Goal: Task Accomplishment & Management: Complete application form

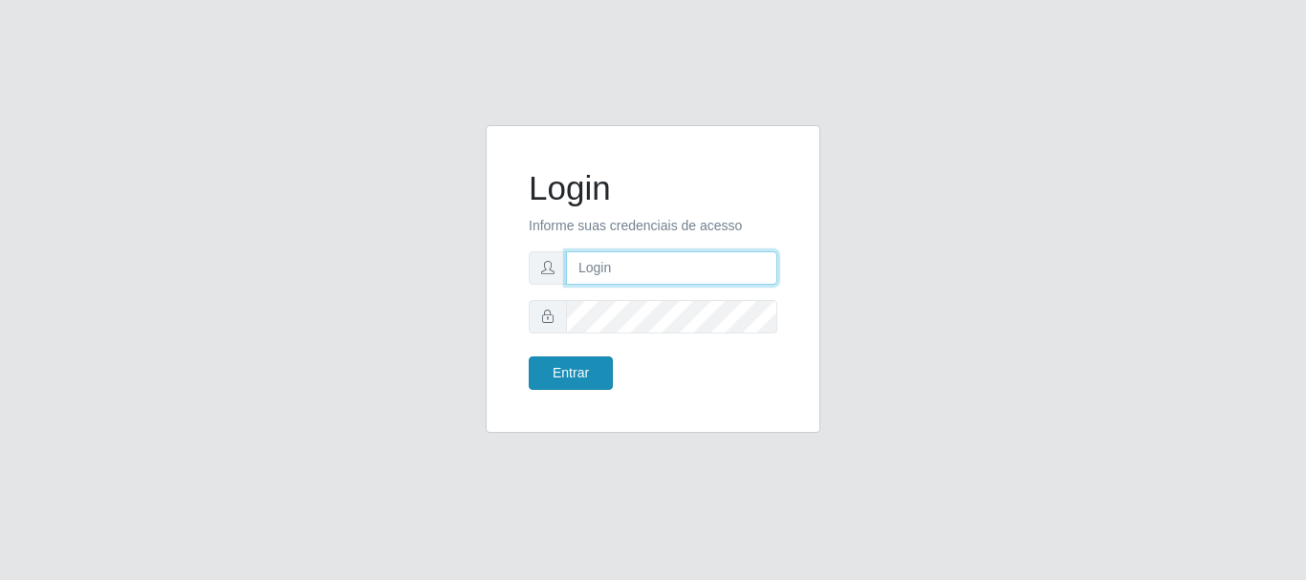
type input "[PERSON_NAME]"
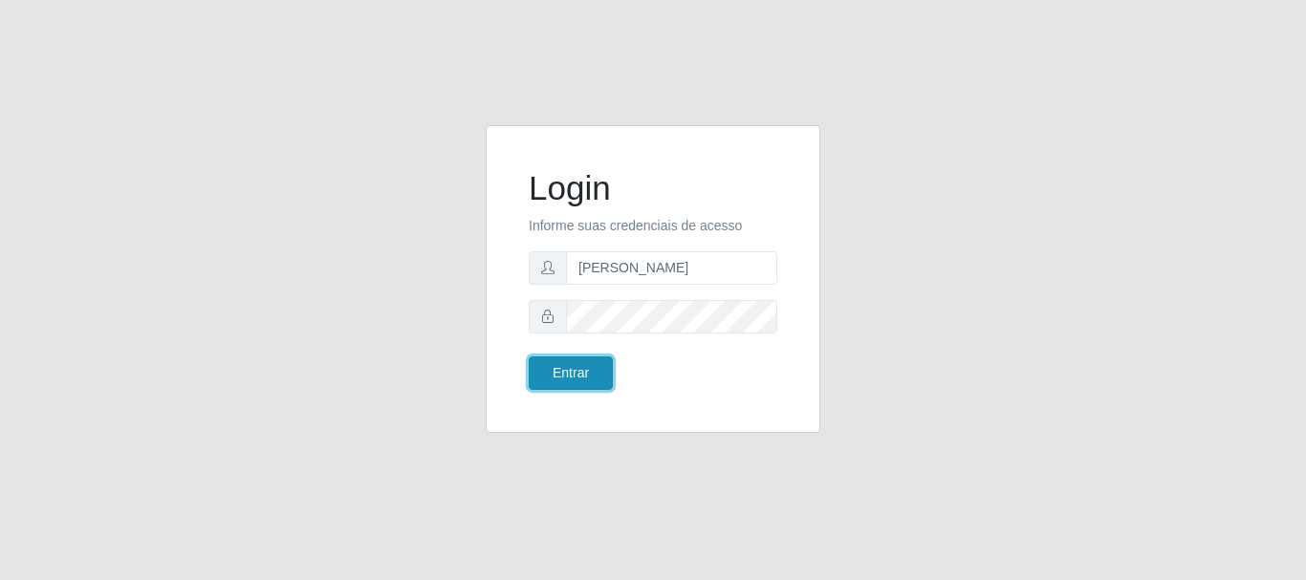
click at [581, 359] on button "Entrar" at bounding box center [571, 373] width 84 height 33
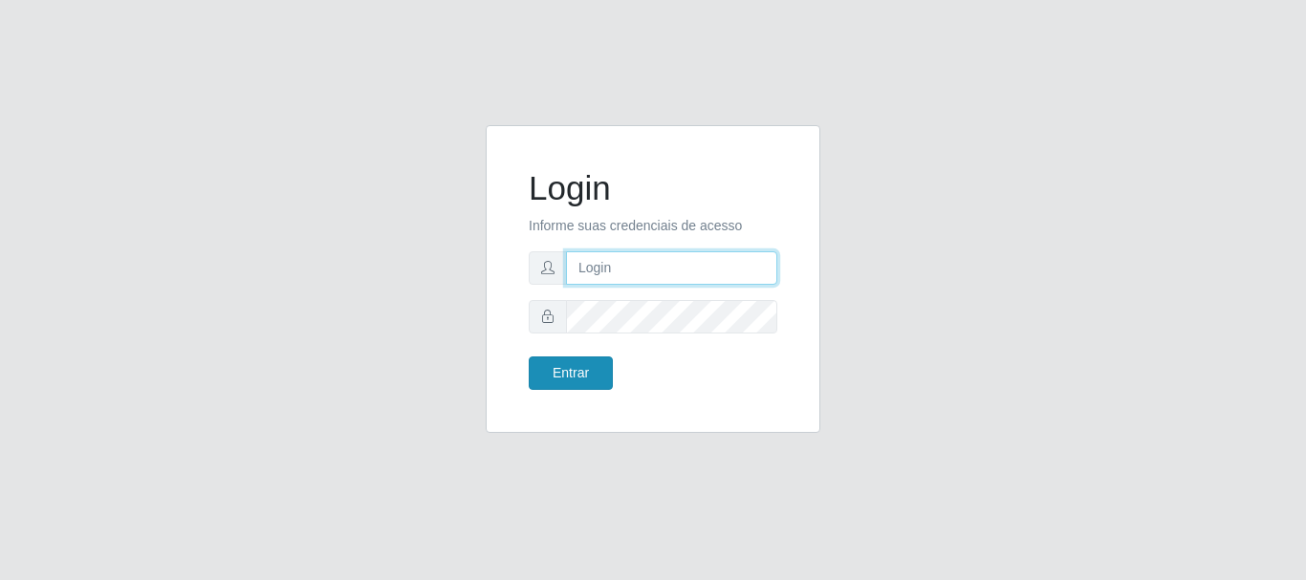
type input "[PERSON_NAME]"
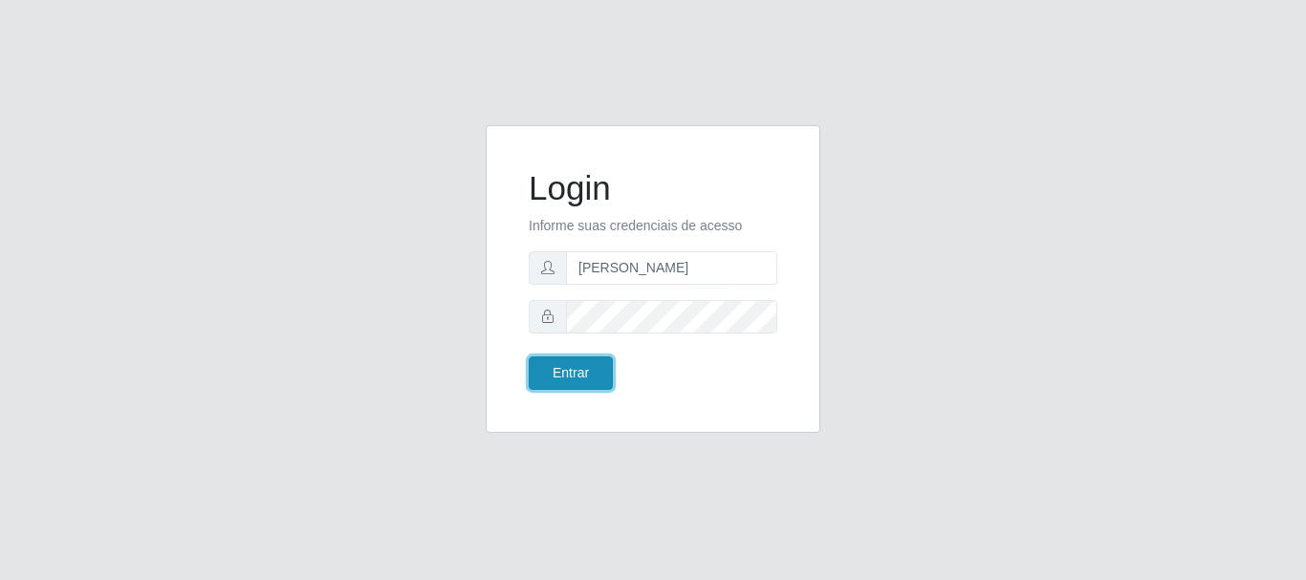
click at [592, 374] on button "Entrar" at bounding box center [571, 373] width 84 height 33
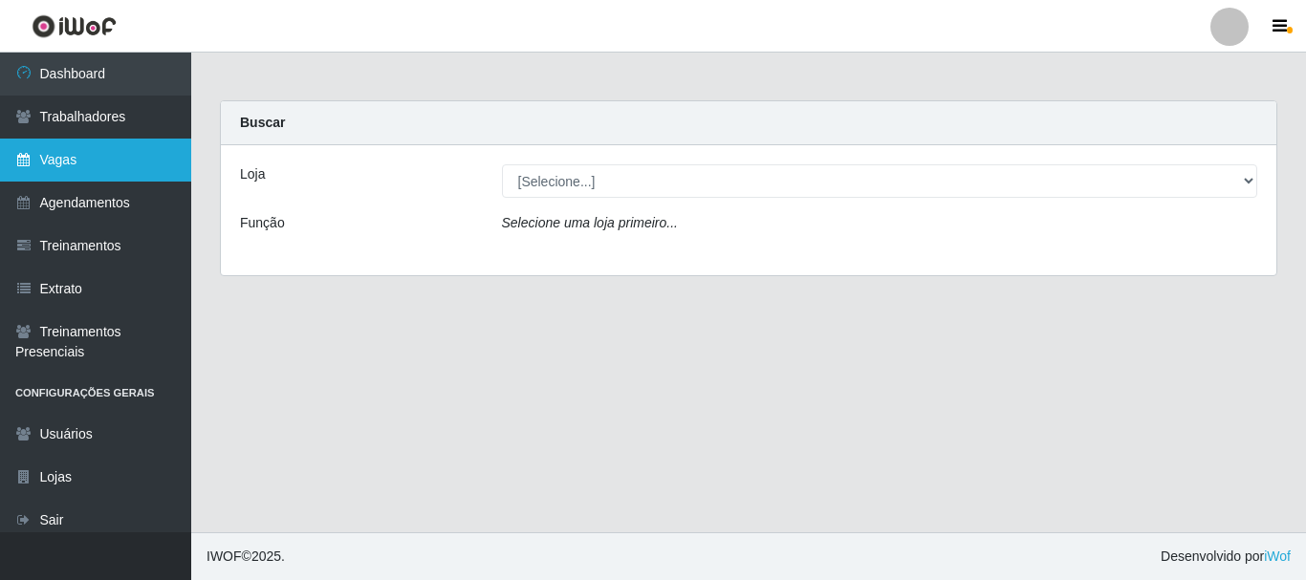
click at [74, 154] on link "Vagas" at bounding box center [95, 160] width 191 height 43
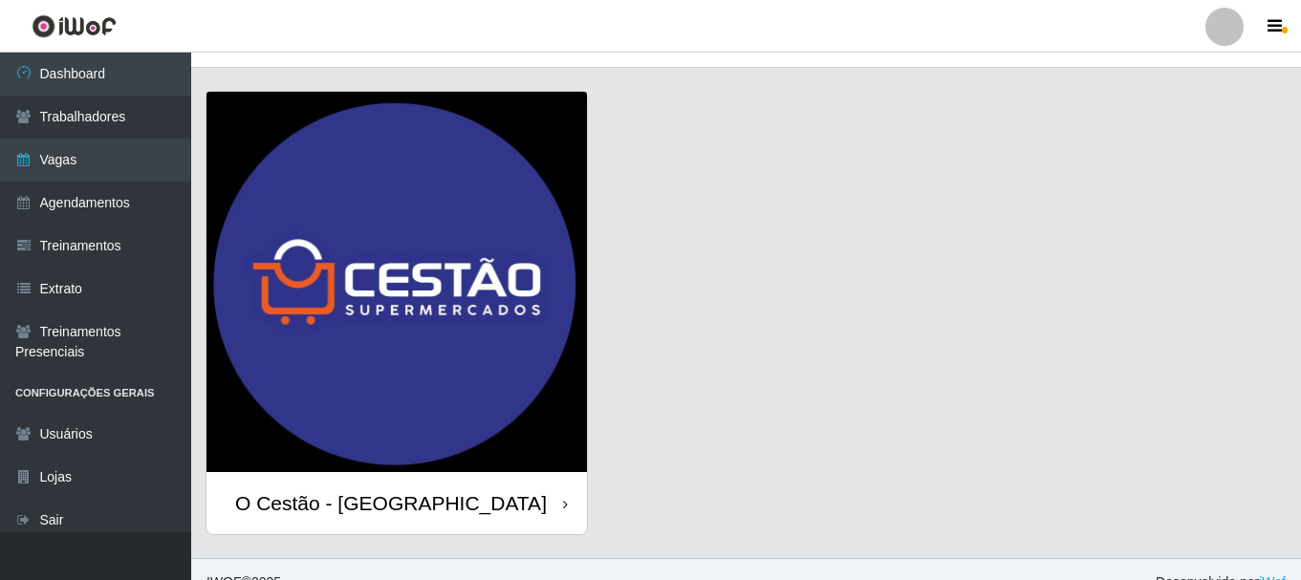
scroll to position [54, 0]
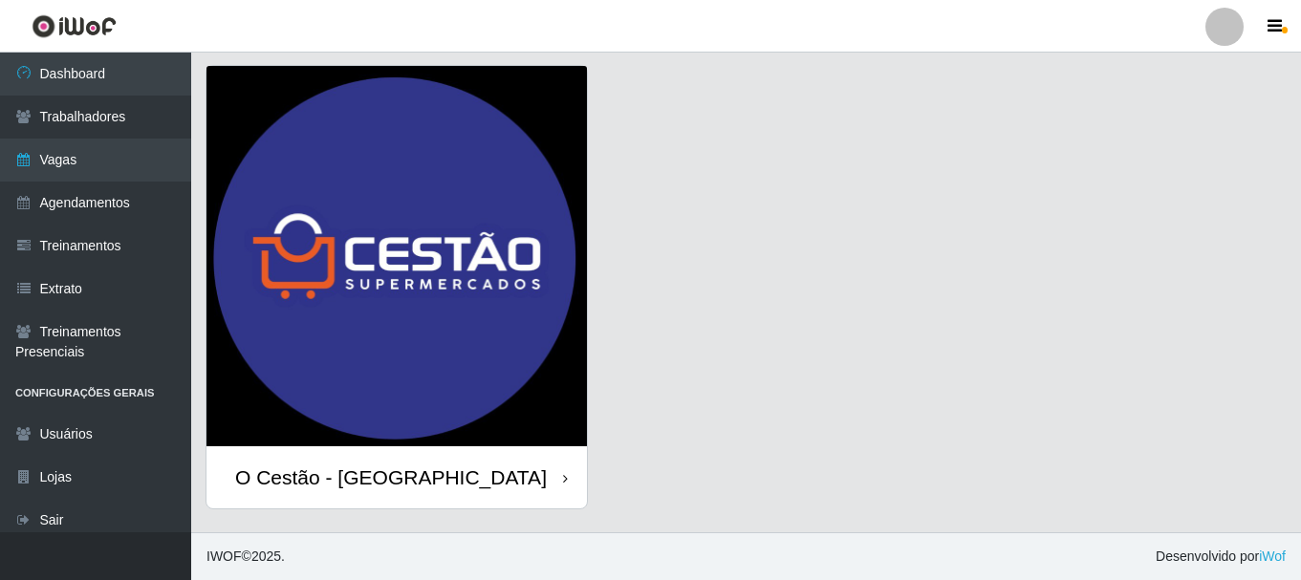
click at [340, 466] on div "O Cestão - [GEOGRAPHIC_DATA]" at bounding box center [391, 478] width 312 height 24
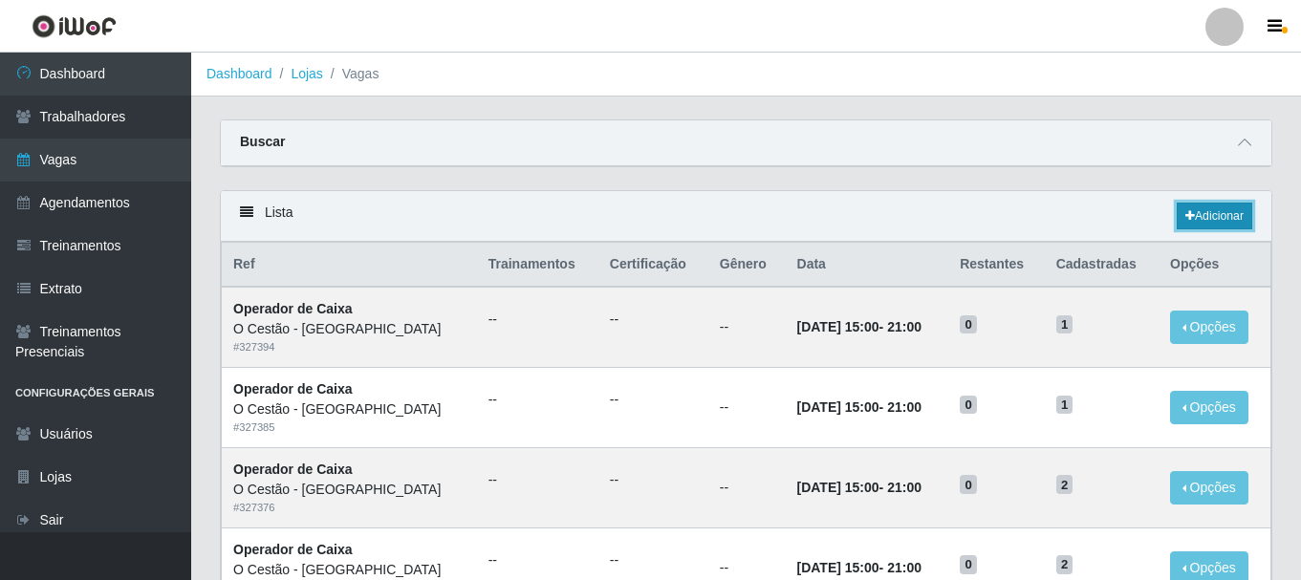
click at [1215, 215] on link "Adicionar" at bounding box center [1215, 216] width 76 height 27
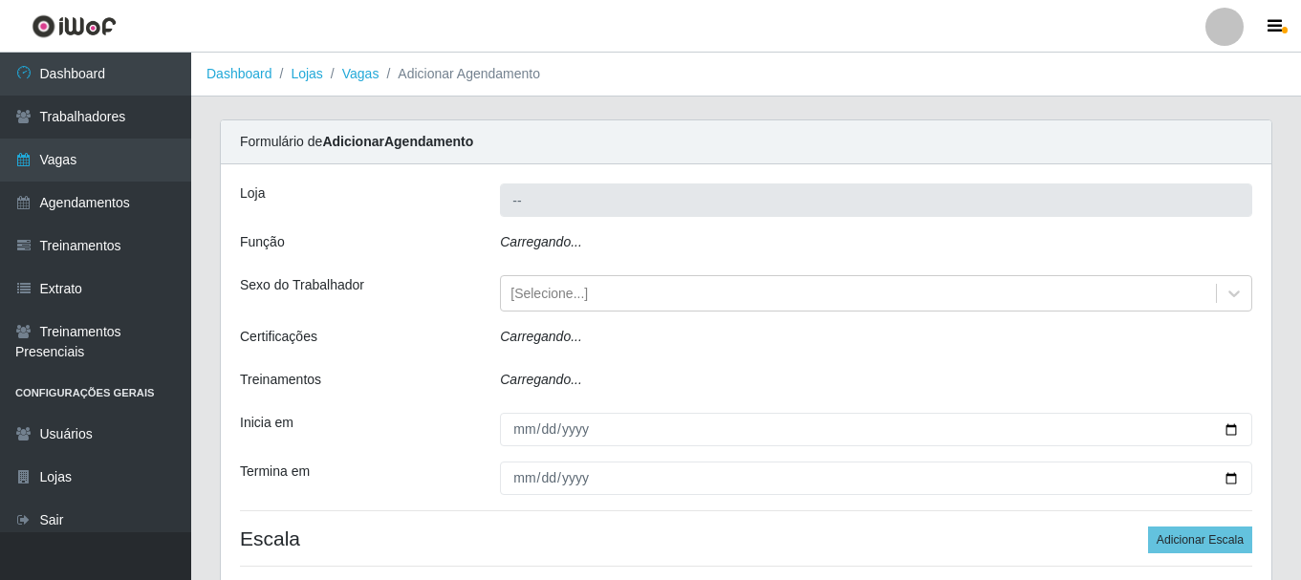
type input "O Cestão - [GEOGRAPHIC_DATA]"
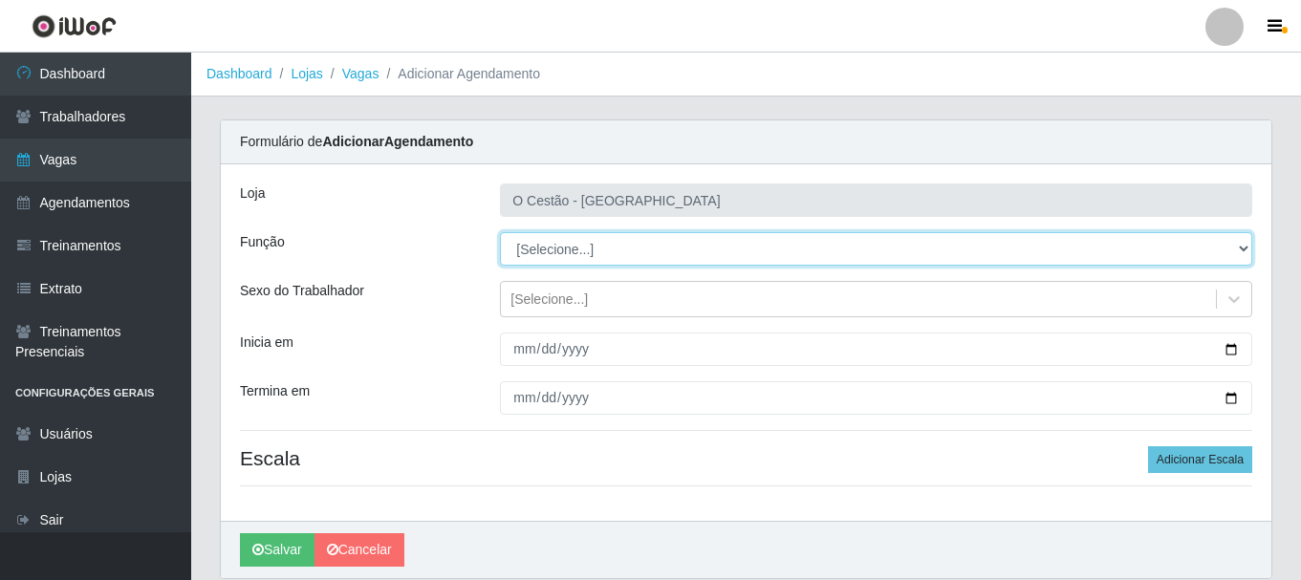
click at [725, 249] on select "[Selecione...] ASG ASG + ASG ++ Auxiliar de Estoque Auxiliar de Estoque + Auxil…" at bounding box center [876, 248] width 752 height 33
select select "22"
click at [500, 232] on select "[Selecione...] ASG ASG + ASG ++ Auxiliar de Estoque Auxiliar de Estoque + Auxil…" at bounding box center [876, 248] width 752 height 33
click at [624, 247] on select "[Selecione...] ASG ASG + ASG ++ Auxiliar de Estoque Auxiliar de Estoque + Auxil…" at bounding box center [876, 248] width 752 height 33
click at [500, 232] on select "[Selecione...] ASG ASG + ASG ++ Auxiliar de Estoque Auxiliar de Estoque + Auxil…" at bounding box center [876, 248] width 752 height 33
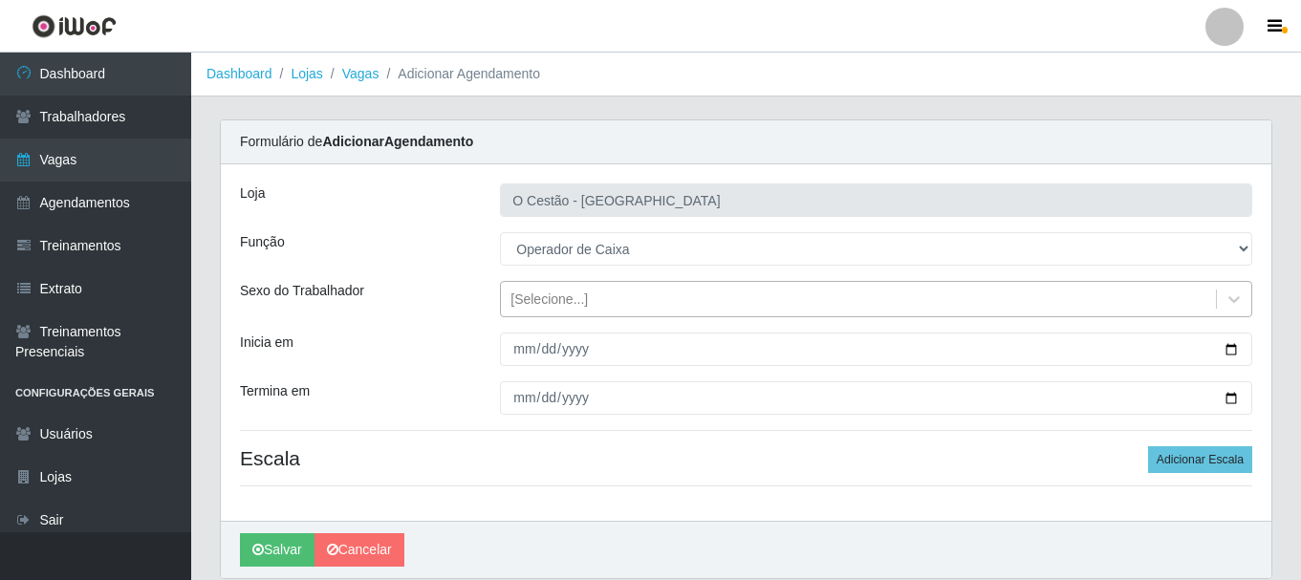
click at [652, 286] on div "[Selecione...]" at bounding box center [858, 300] width 715 height 32
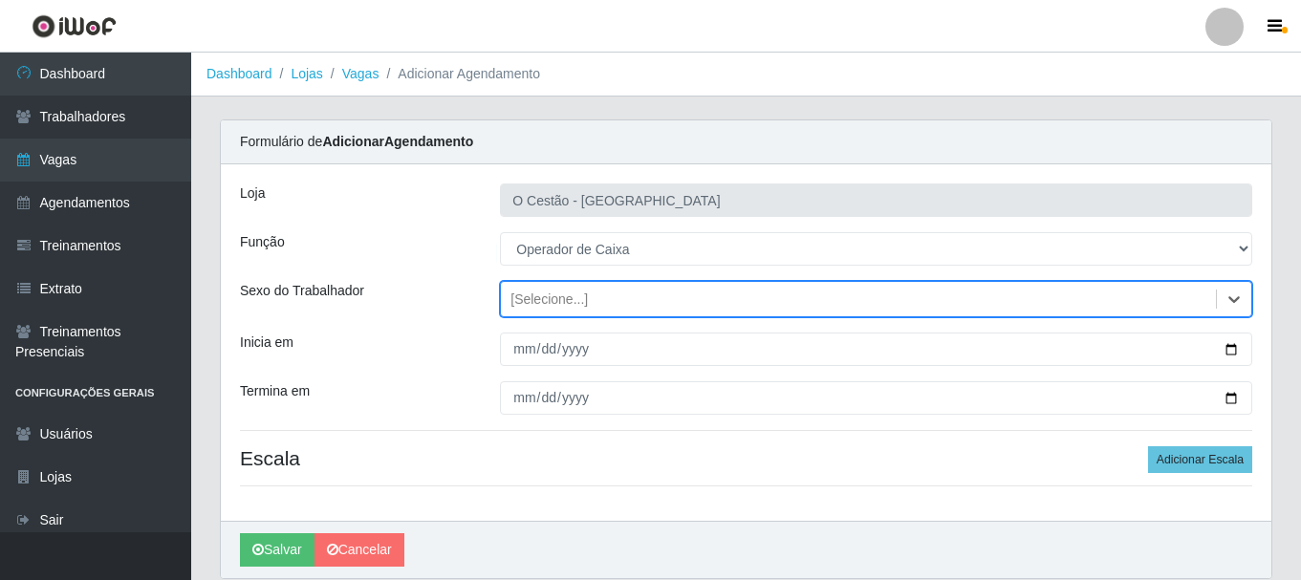
click at [652, 286] on div "[Selecione...]" at bounding box center [858, 300] width 715 height 32
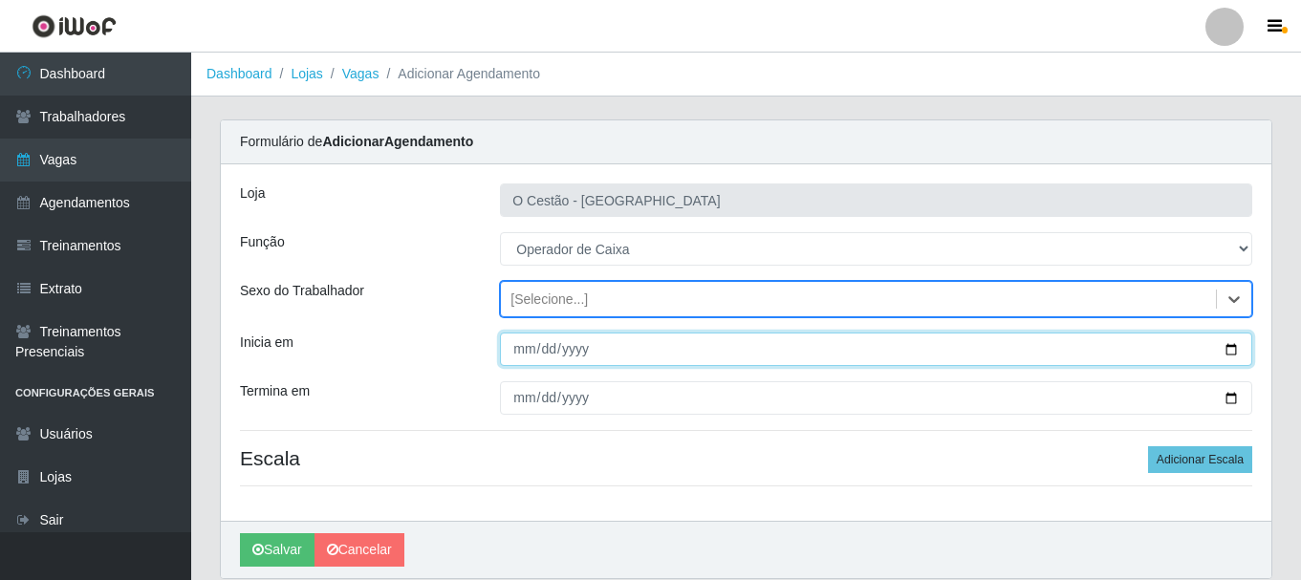
click at [886, 344] on input "Inicia em" at bounding box center [876, 349] width 752 height 33
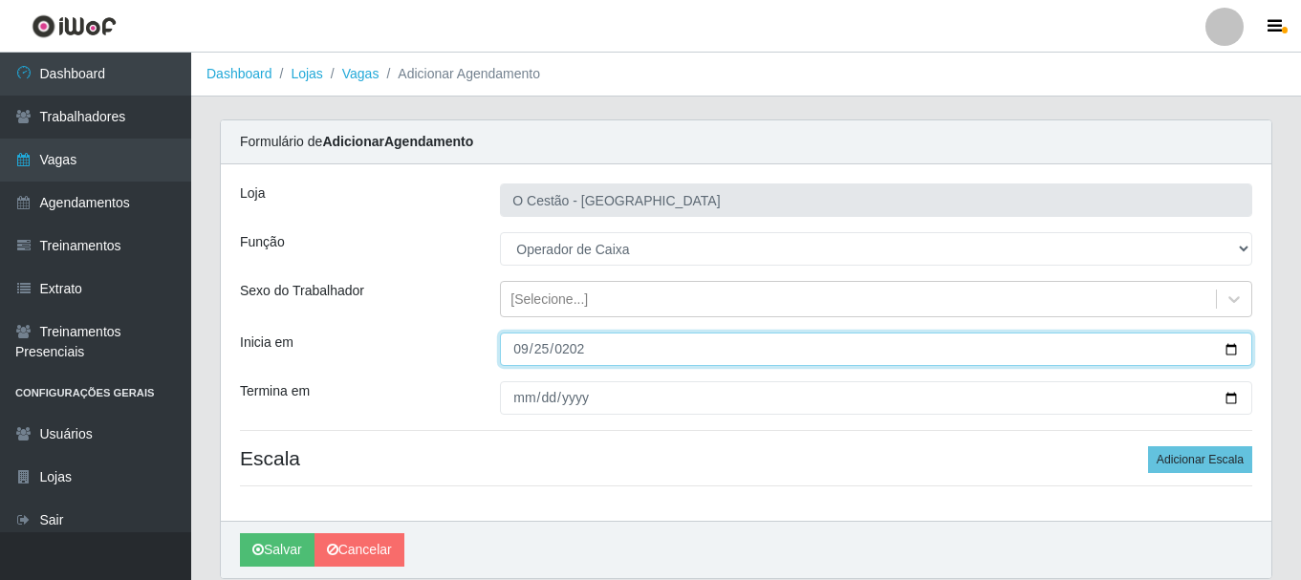
type input "2025-09-25"
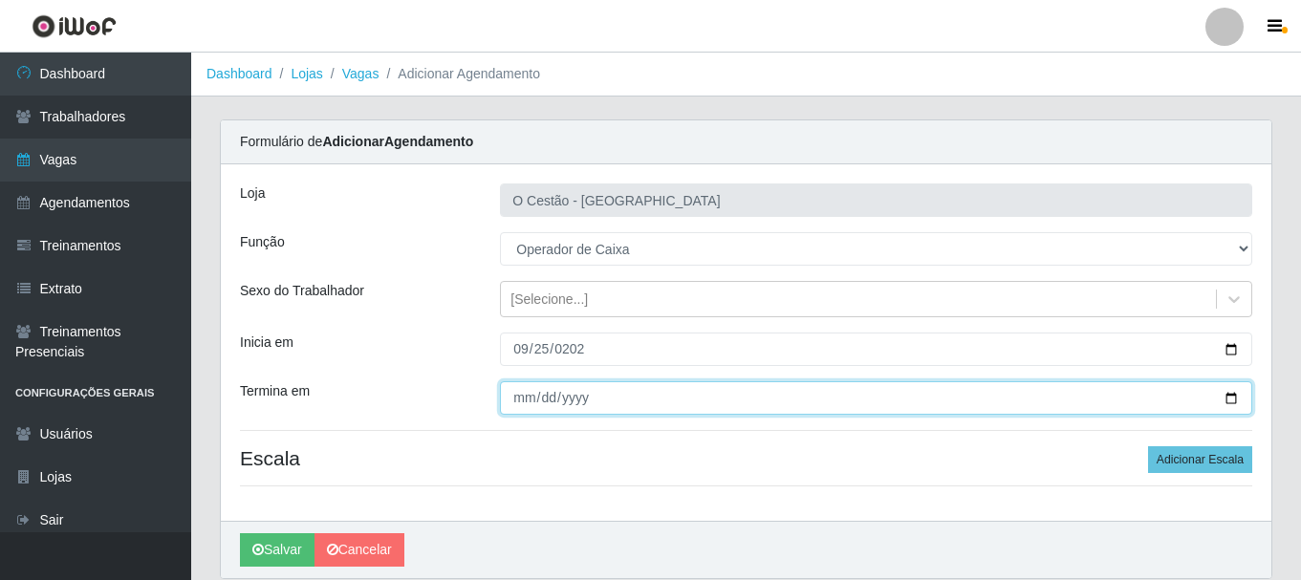
click at [559, 403] on input "Termina em" at bounding box center [876, 397] width 752 height 33
click at [525, 401] on input "Termina em" at bounding box center [876, 397] width 752 height 33
type input "2025-09-25"
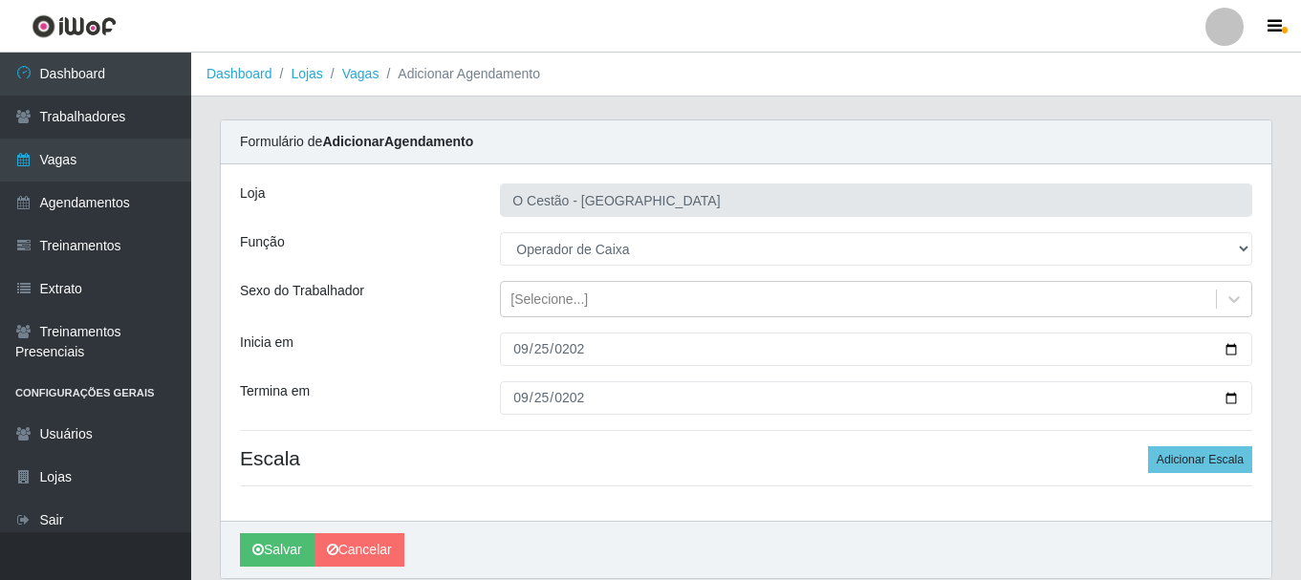
click at [1091, 436] on div "Loja O Cestão - Bayeux Função [Selecione...] ASG ASG + ASG ++ Auxiliar de Estoq…" at bounding box center [746, 342] width 1051 height 357
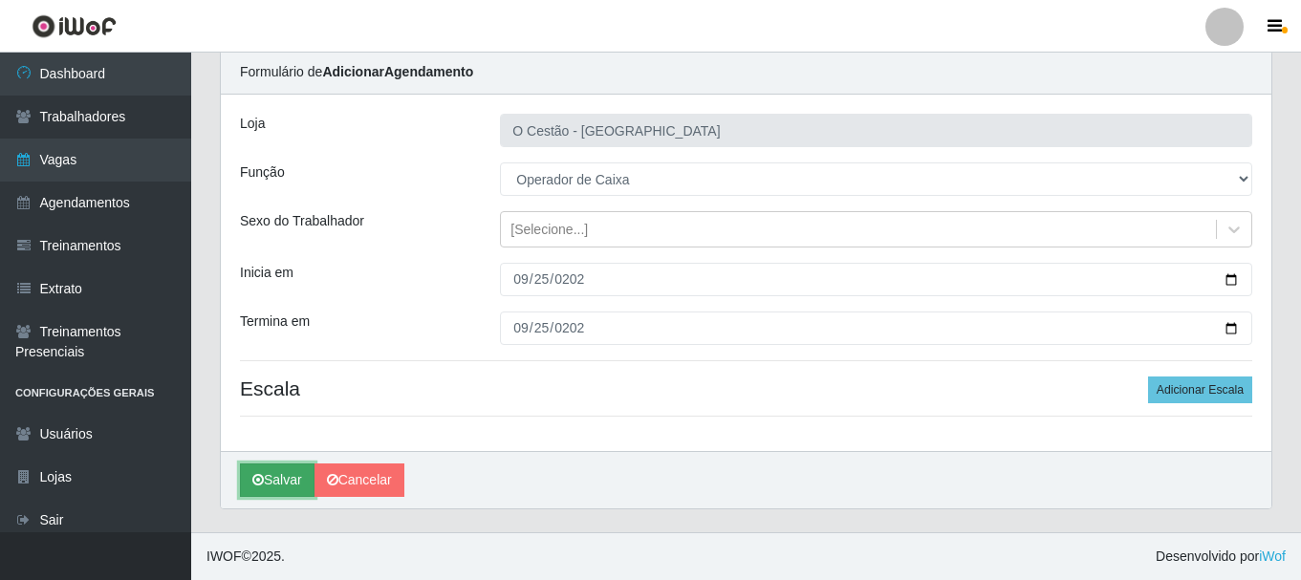
click at [284, 484] on button "Salvar" at bounding box center [277, 480] width 75 height 33
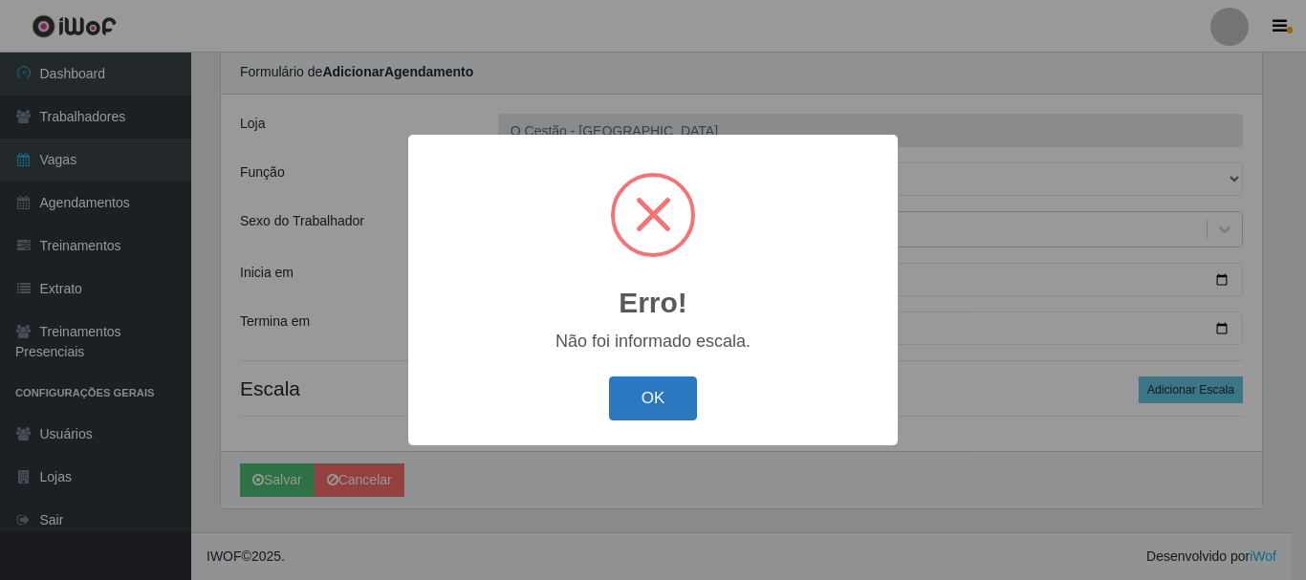
click at [654, 405] on button "OK" at bounding box center [653, 399] width 89 height 45
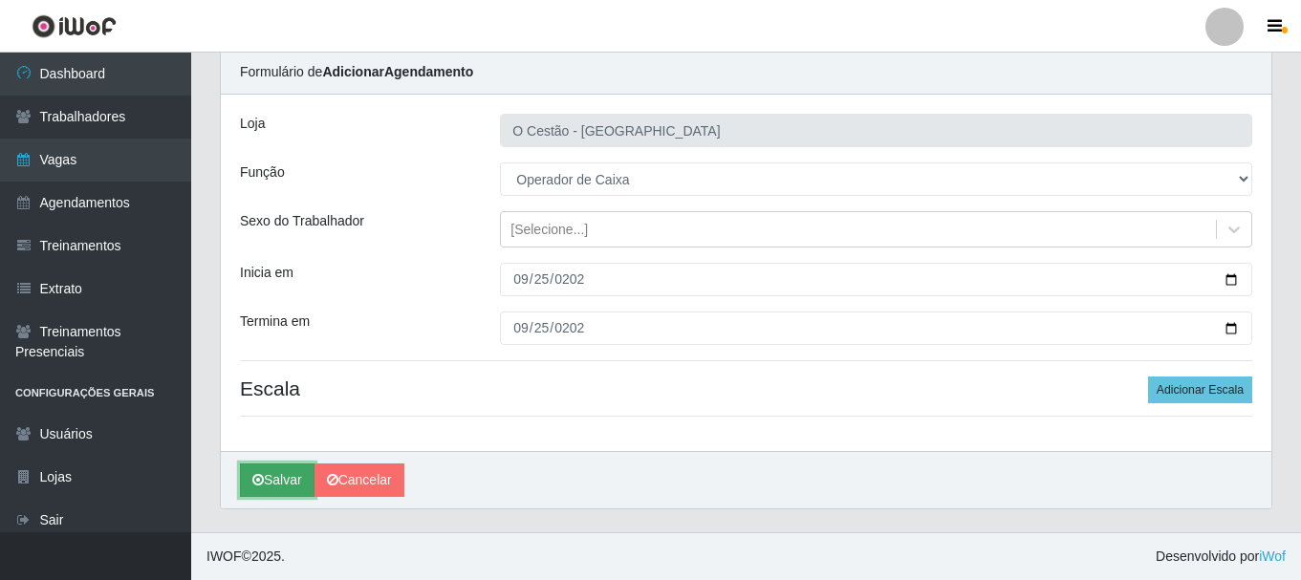
click at [291, 494] on button "Salvar" at bounding box center [277, 480] width 75 height 33
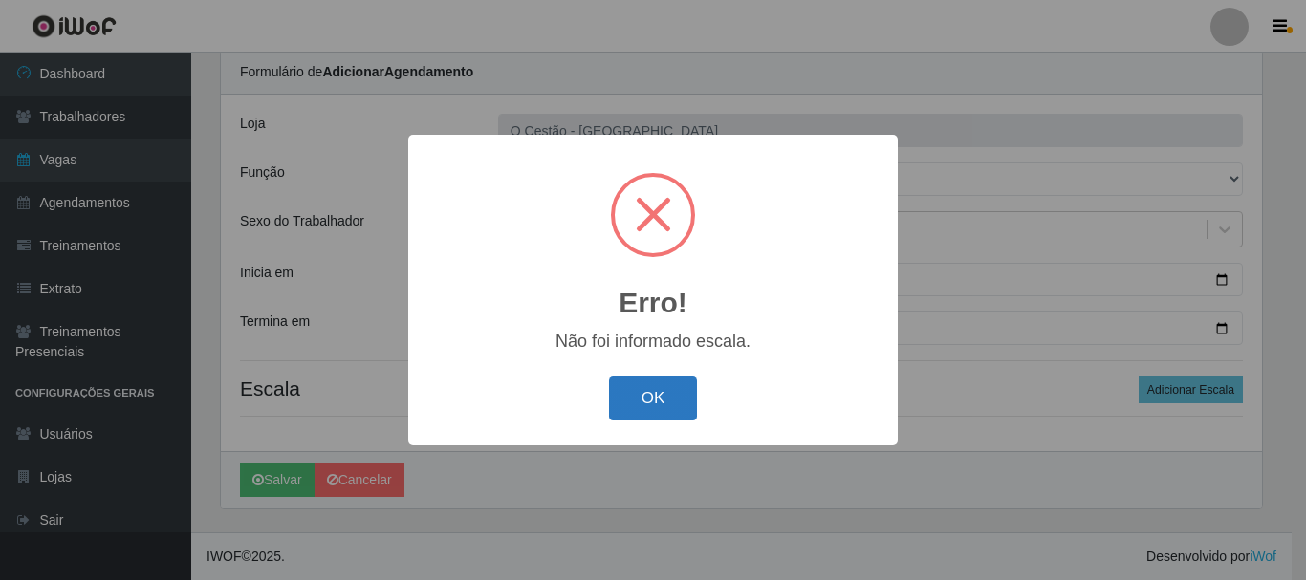
click at [685, 386] on button "OK" at bounding box center [653, 399] width 89 height 45
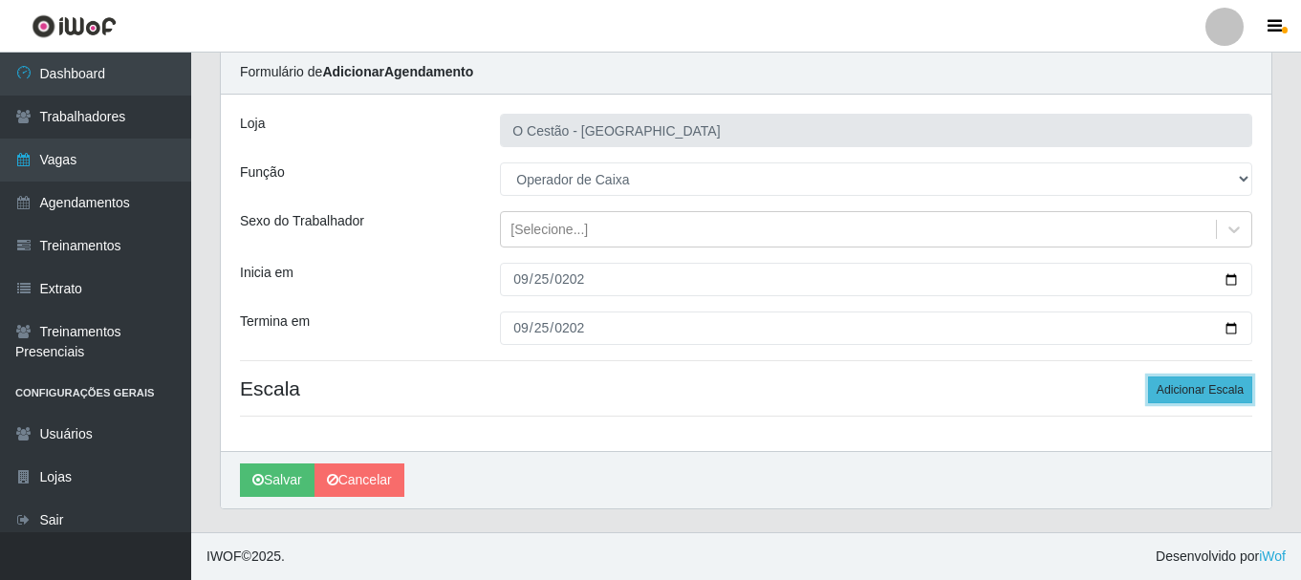
click at [1232, 385] on button "Adicionar Escala" at bounding box center [1200, 390] width 104 height 27
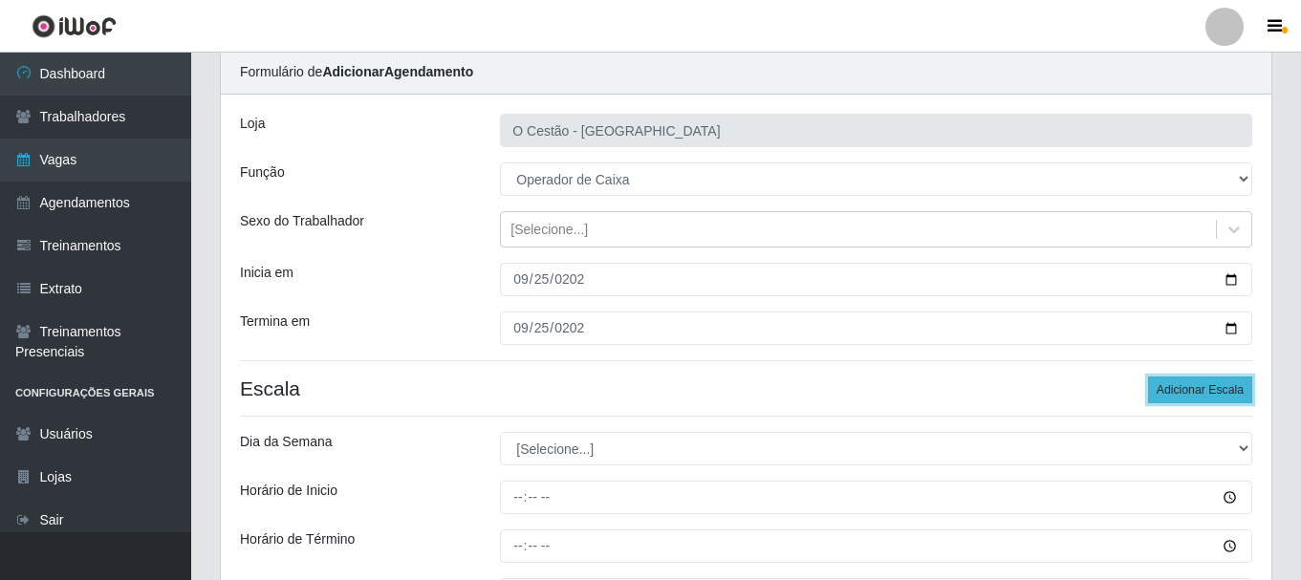
scroll to position [165, 0]
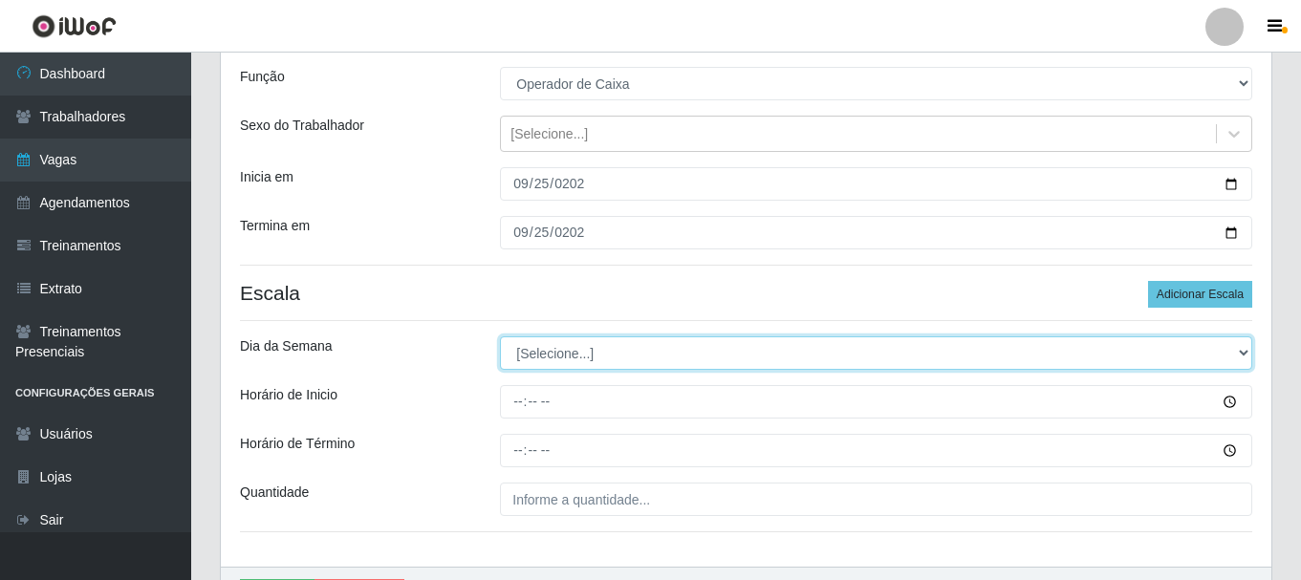
click at [565, 358] on select "[Selecione...] Segunda Terça Quarta Quinta Sexta Sábado Domingo" at bounding box center [876, 352] width 752 height 33
select select "4"
click at [500, 336] on select "[Selecione...] Segunda Terça Quarta Quinta Sexta Sábado Domingo" at bounding box center [876, 352] width 752 height 33
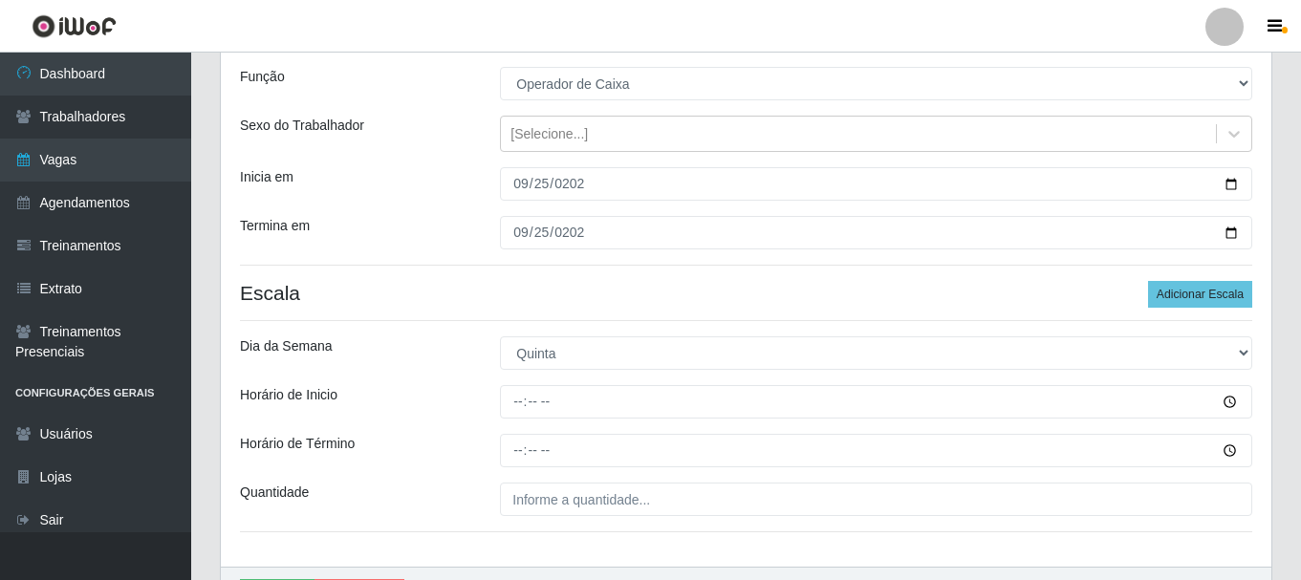
click at [493, 390] on div at bounding box center [876, 401] width 781 height 33
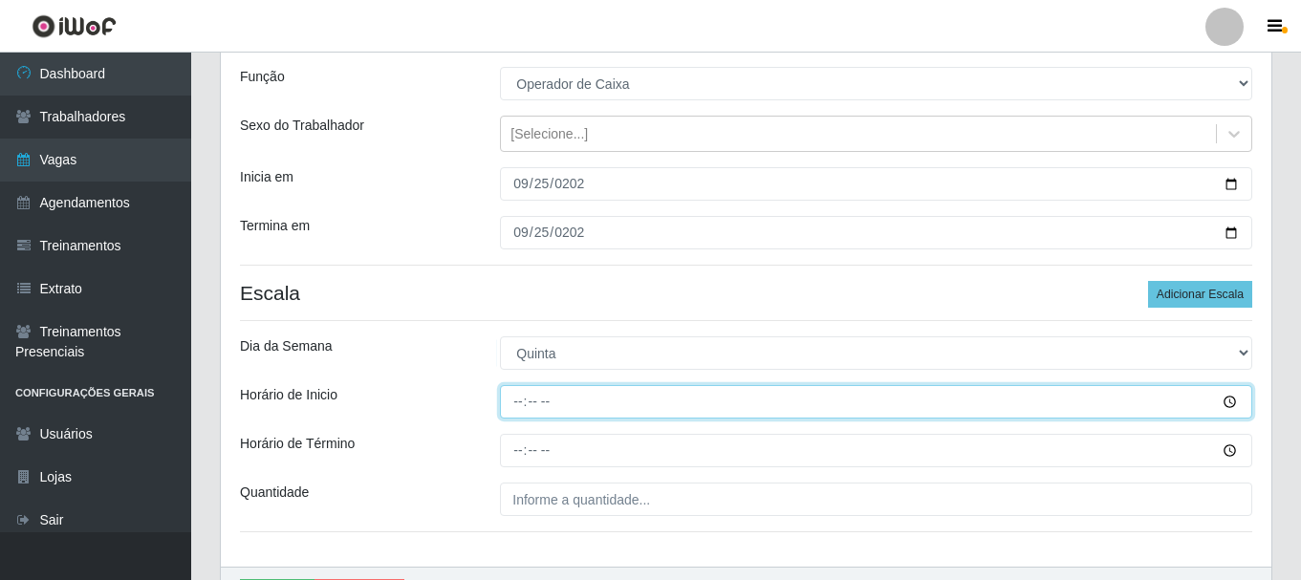
click at [519, 407] on input "Horário de Inicio" at bounding box center [876, 401] width 752 height 33
type input "15:00"
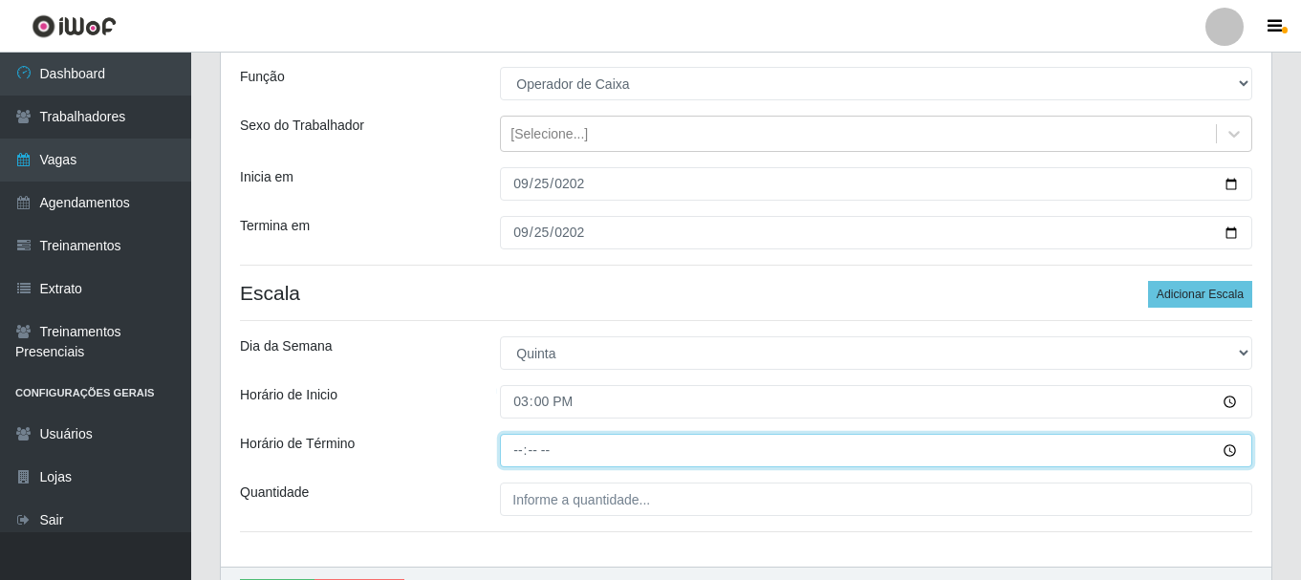
click at [531, 446] on input "Horário de Término" at bounding box center [876, 450] width 752 height 33
click at [518, 451] on input "Horário de Término" at bounding box center [876, 450] width 752 height 33
type input "21:00"
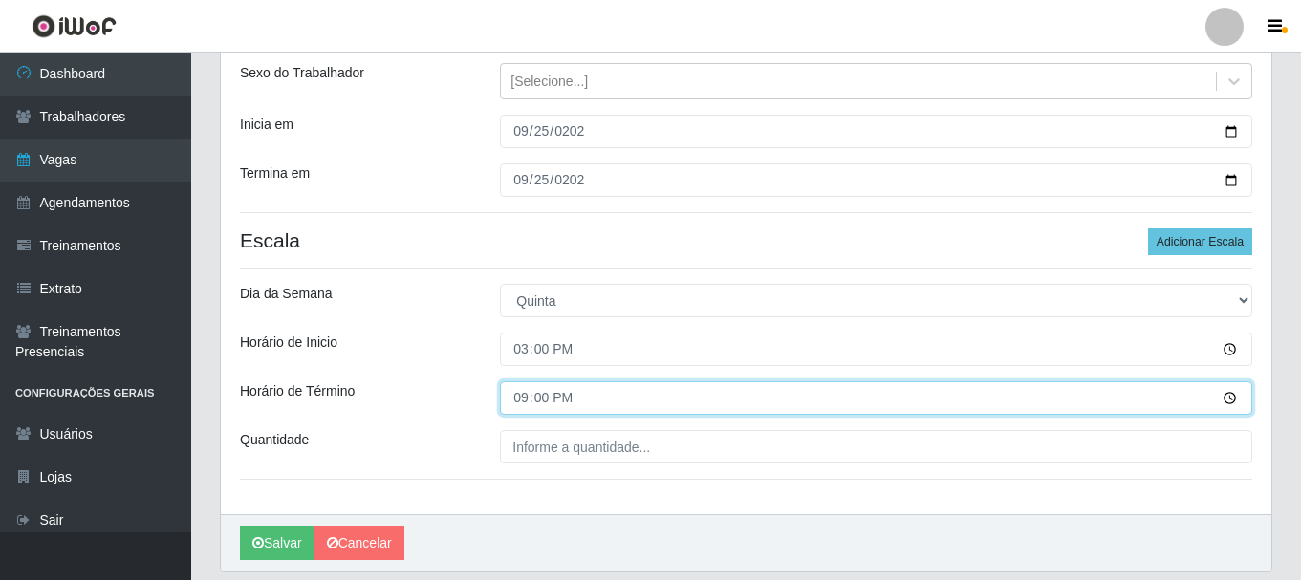
scroll to position [261, 0]
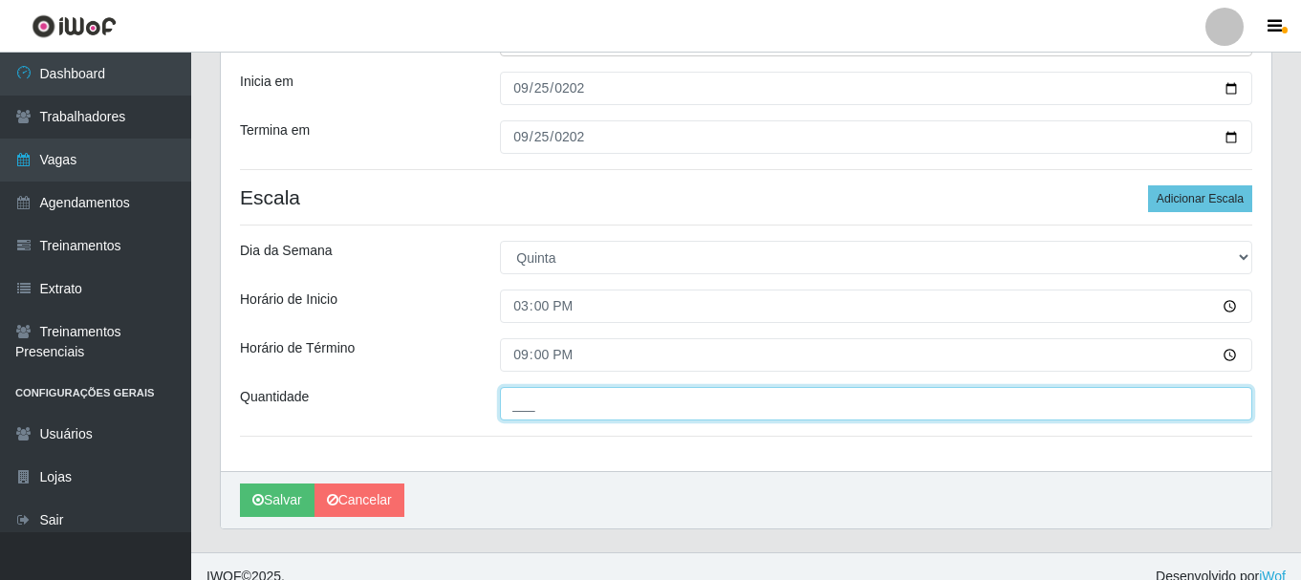
click at [1068, 412] on input "___" at bounding box center [876, 403] width 752 height 33
type input "01_"
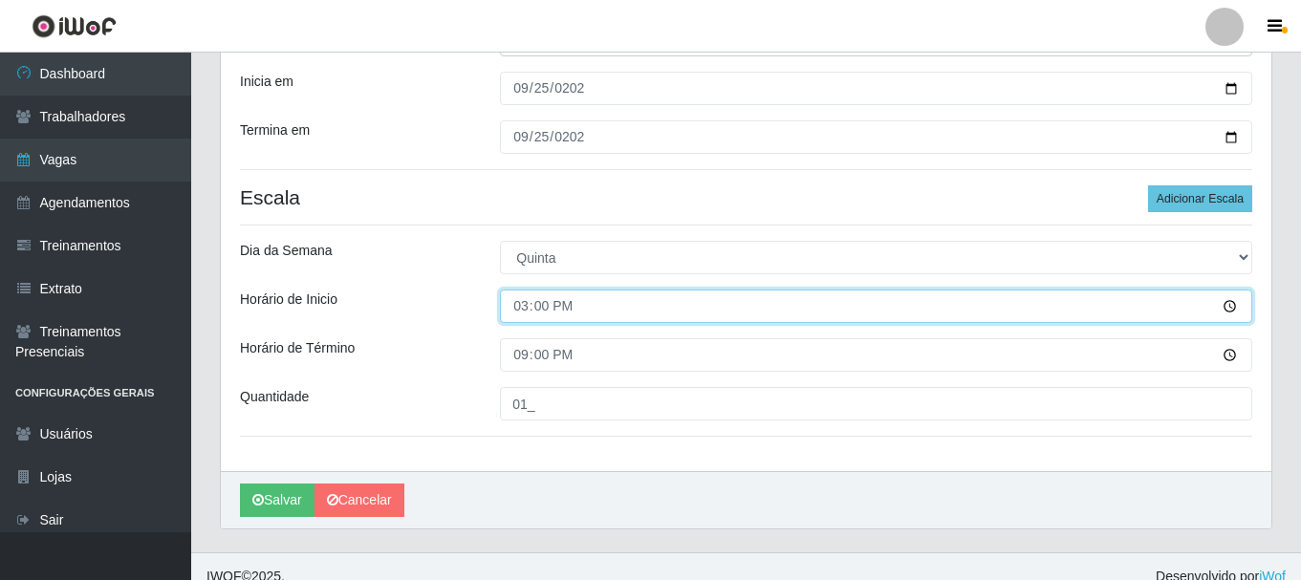
click at [523, 306] on input "15:00" at bounding box center [876, 306] width 752 height 33
type input "14:00"
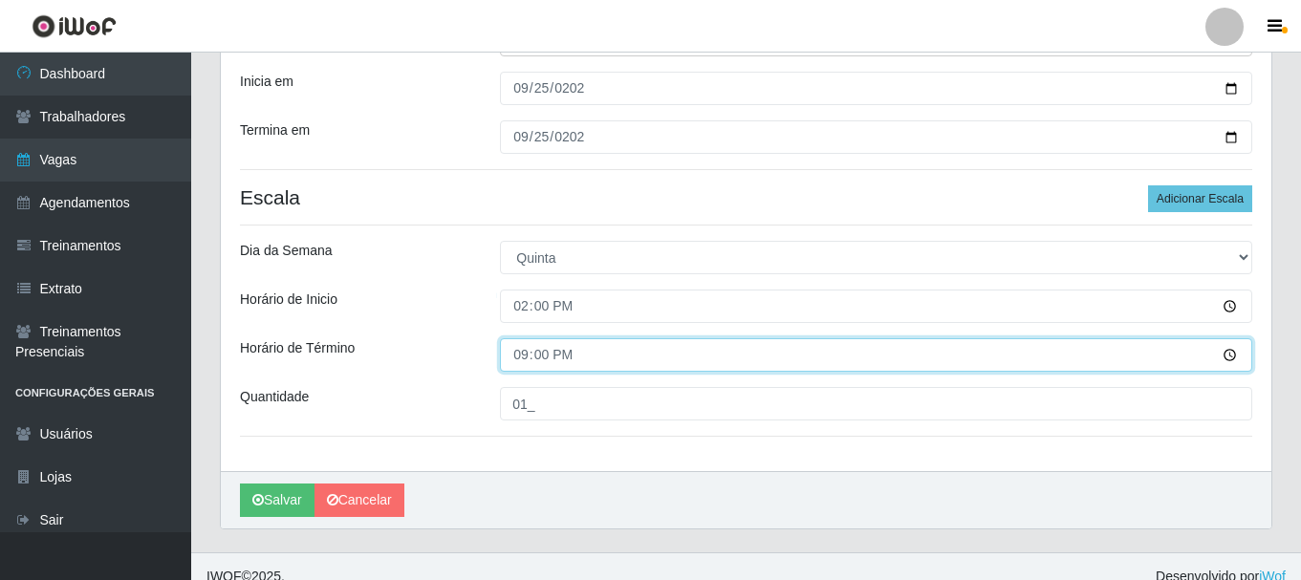
click at [520, 361] on input "21:00" at bounding box center [876, 354] width 752 height 33
type input "22:00"
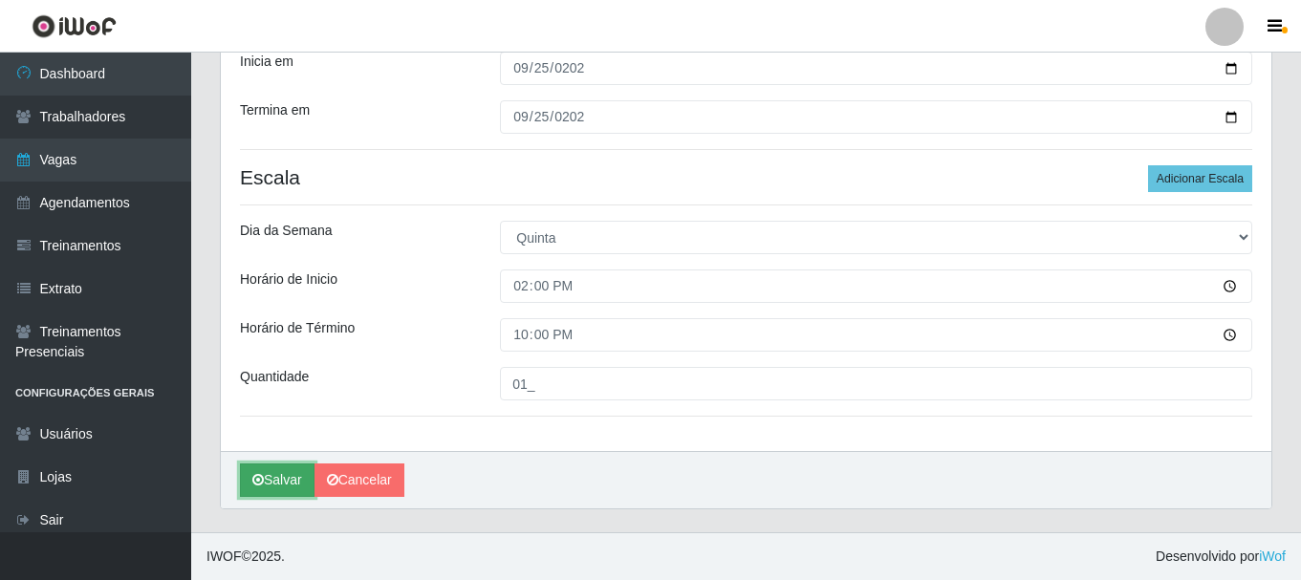
click at [272, 489] on button "Salvar" at bounding box center [277, 480] width 75 height 33
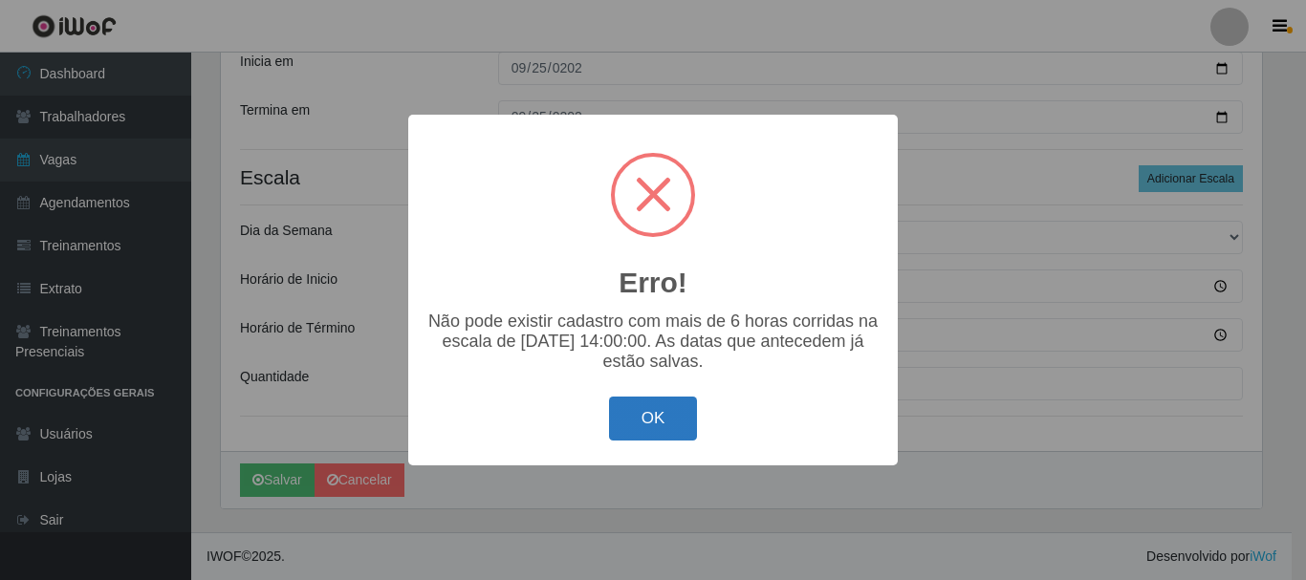
click at [659, 438] on button "OK" at bounding box center [653, 419] width 89 height 45
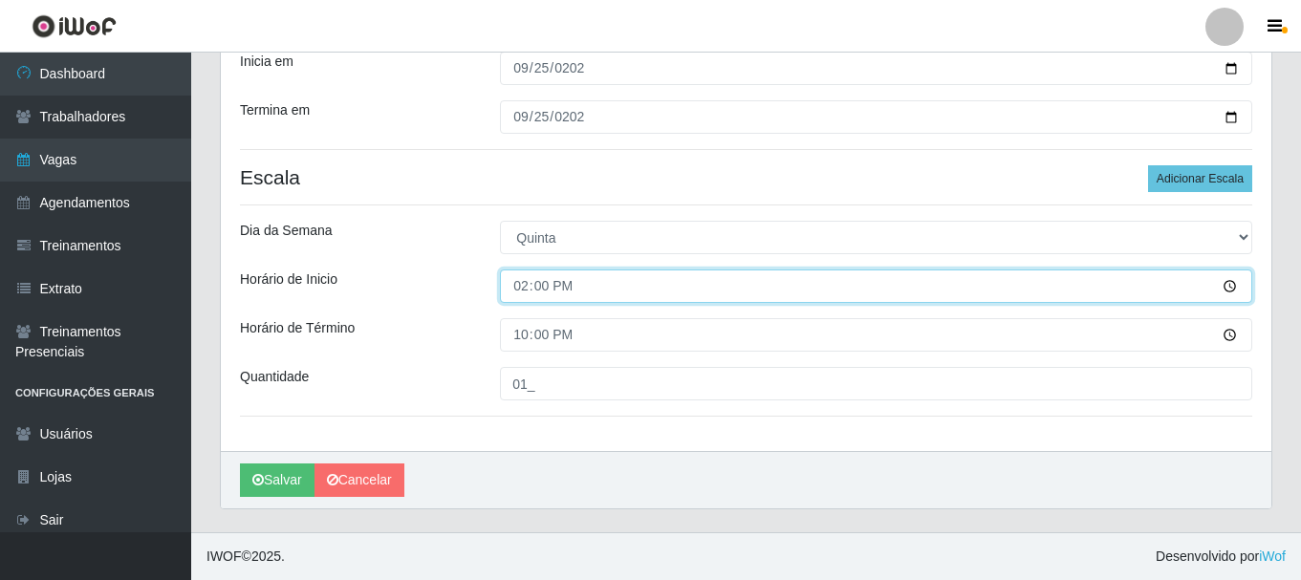
click at [532, 285] on input "14:00" at bounding box center [876, 286] width 752 height 33
click at [529, 285] on input "14:00" at bounding box center [876, 286] width 752 height 33
click at [524, 286] on input "14:00" at bounding box center [876, 286] width 752 height 33
type input "13:00"
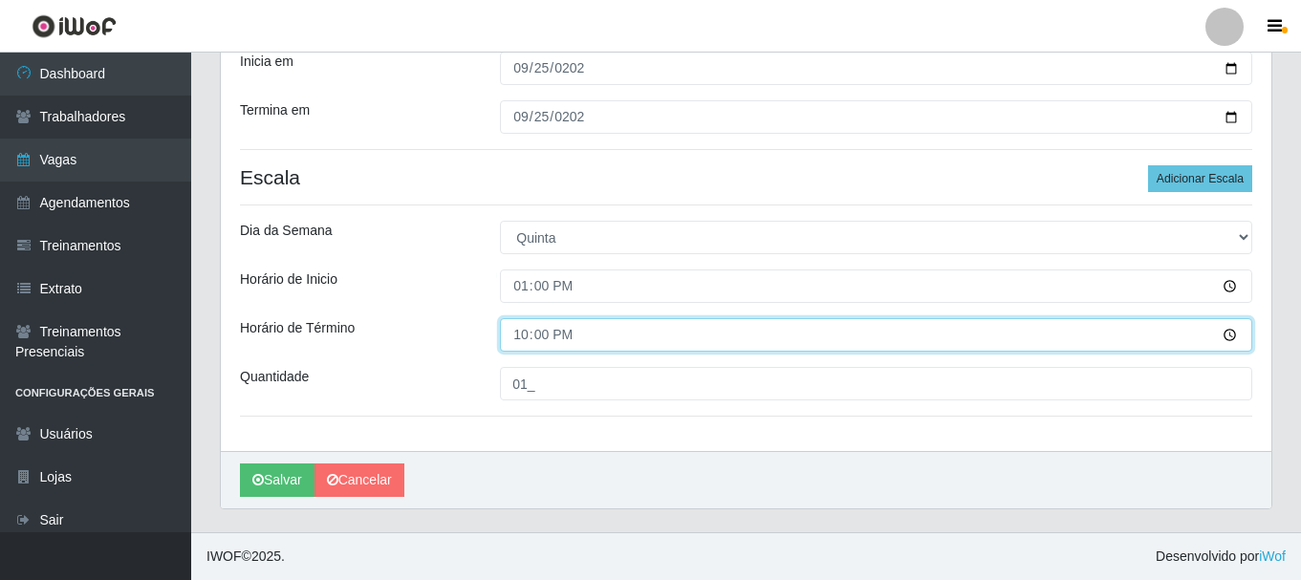
click at [526, 338] on input "22:00" at bounding box center [876, 334] width 752 height 33
type input "21:00"
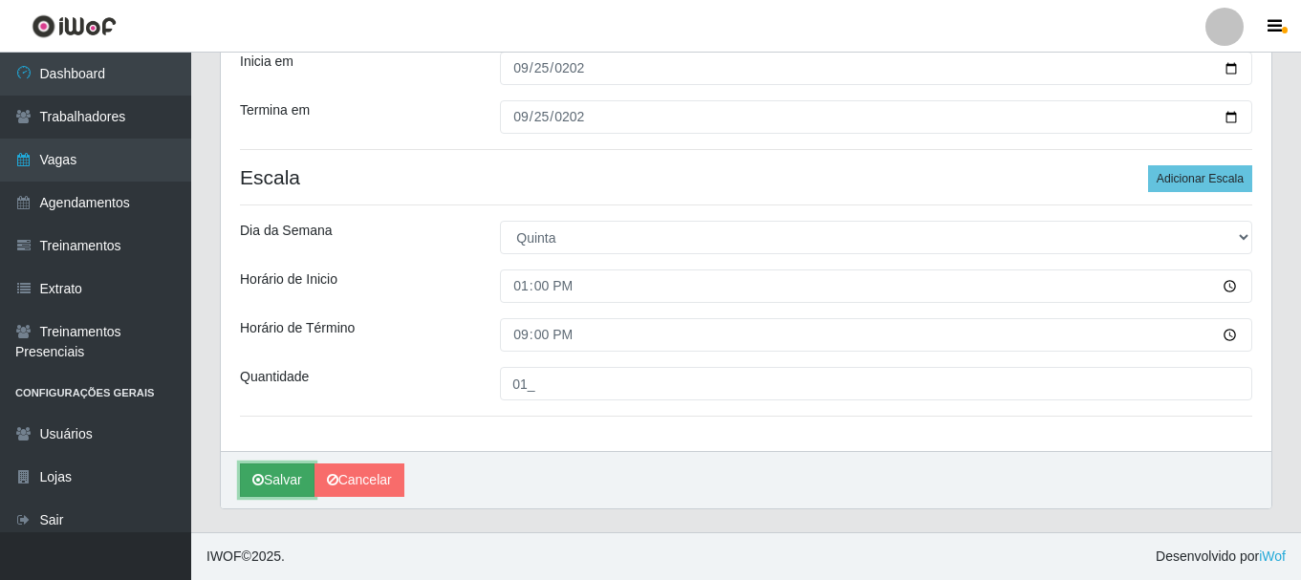
click at [275, 484] on button "Salvar" at bounding box center [277, 480] width 75 height 33
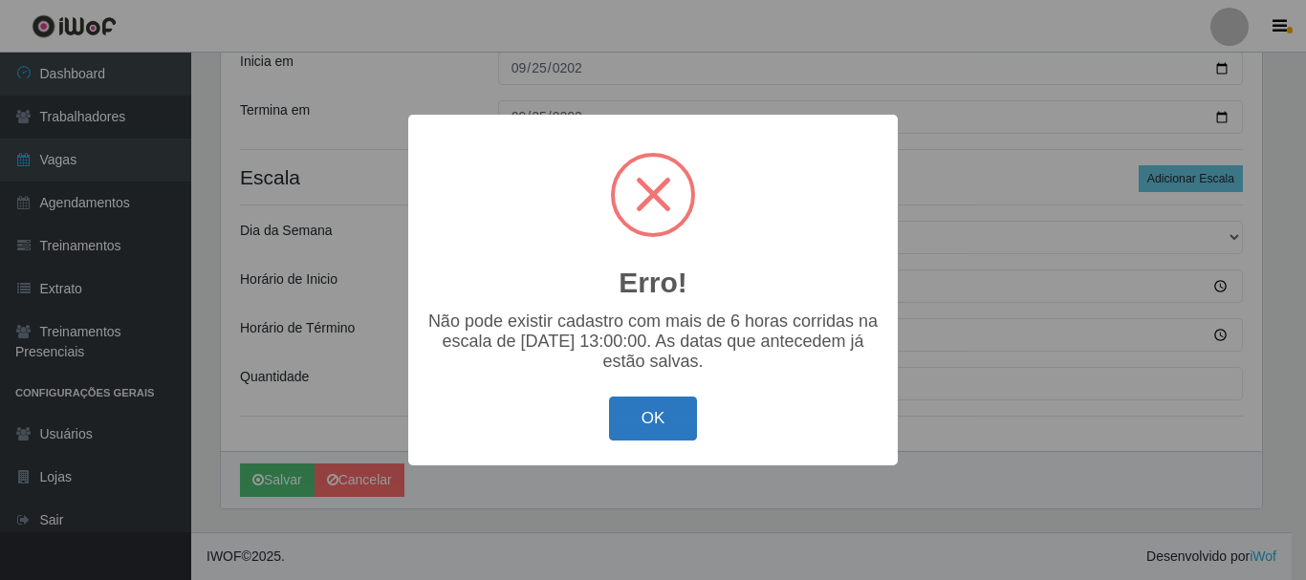
click at [683, 423] on button "OK" at bounding box center [653, 419] width 89 height 45
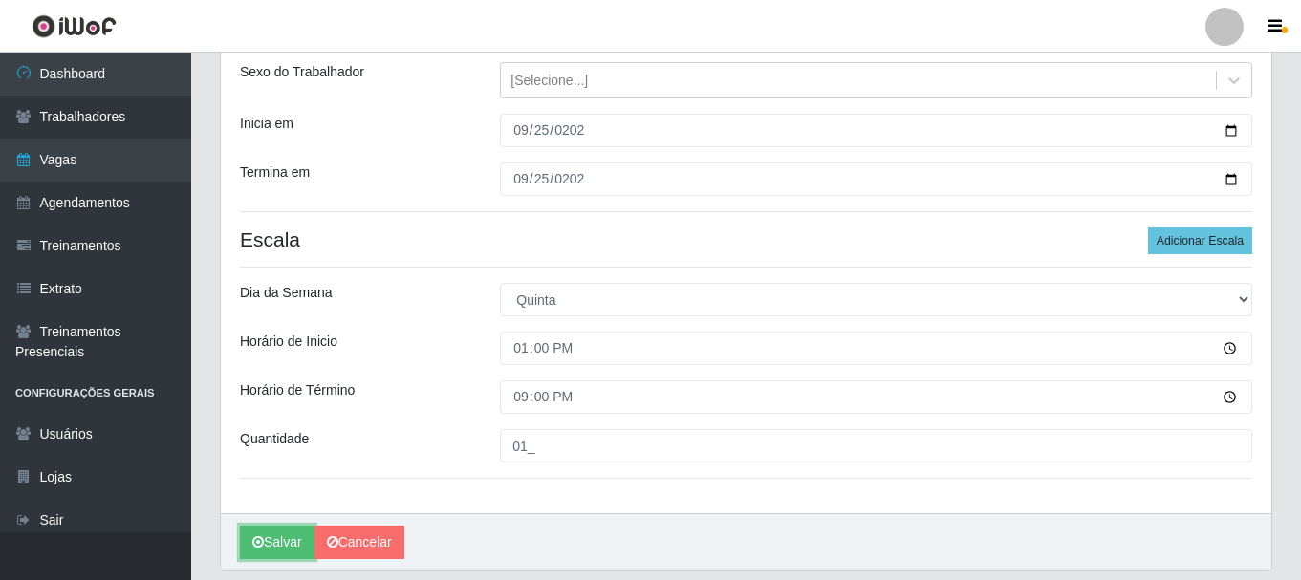
scroll to position [185, 0]
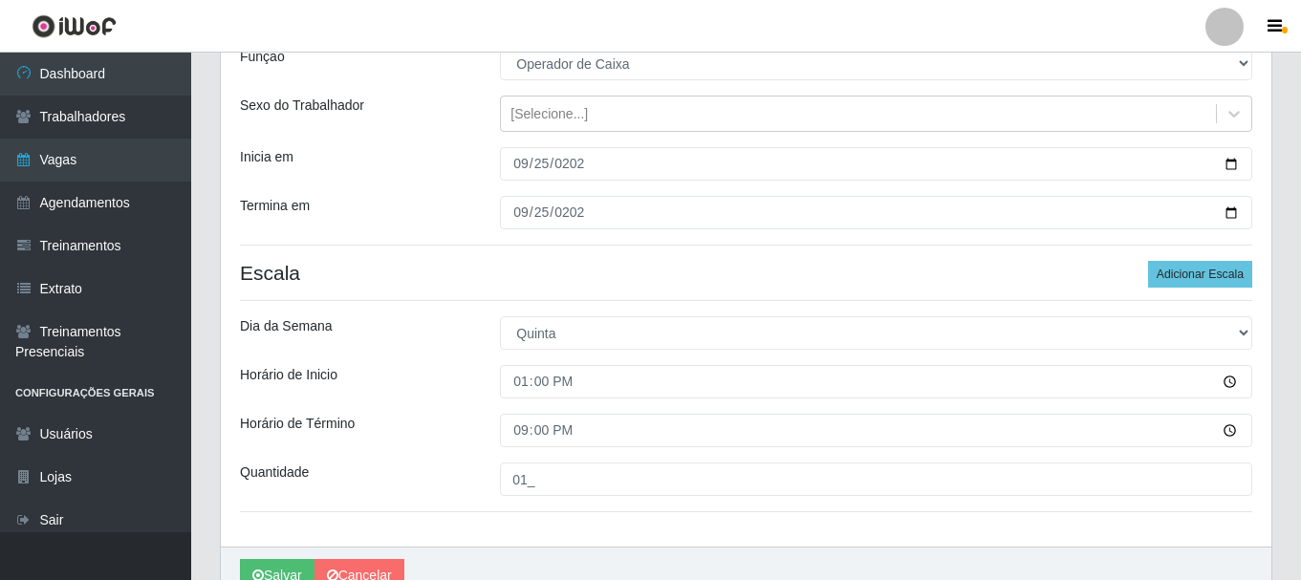
click at [76, 36] on img at bounding box center [74, 26] width 85 height 24
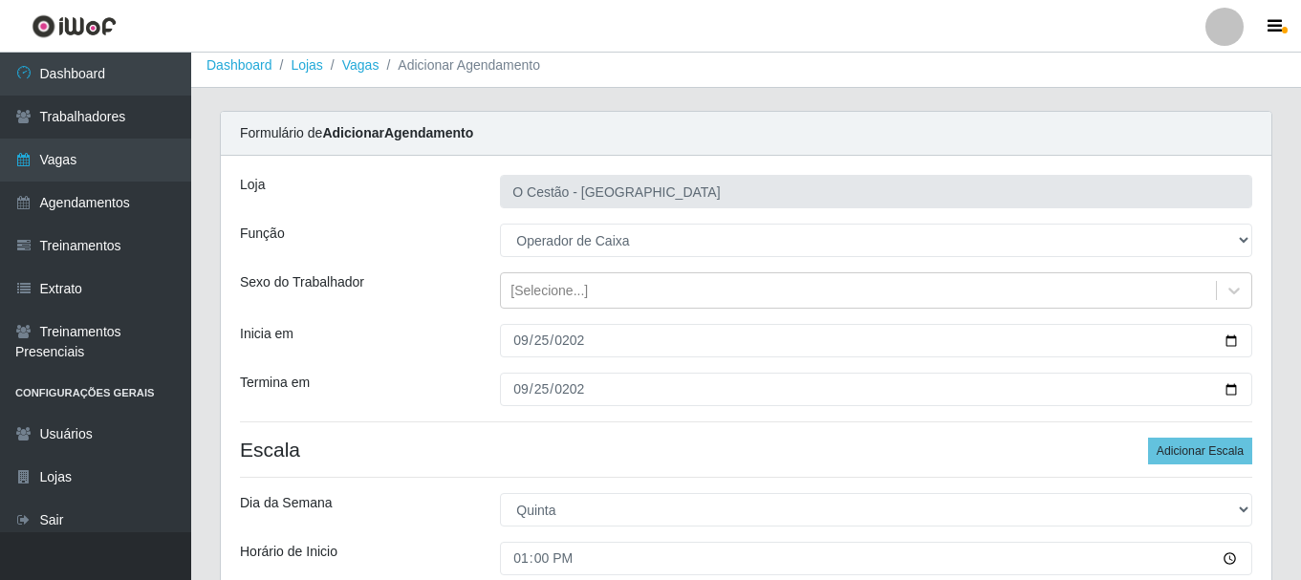
scroll to position [0, 0]
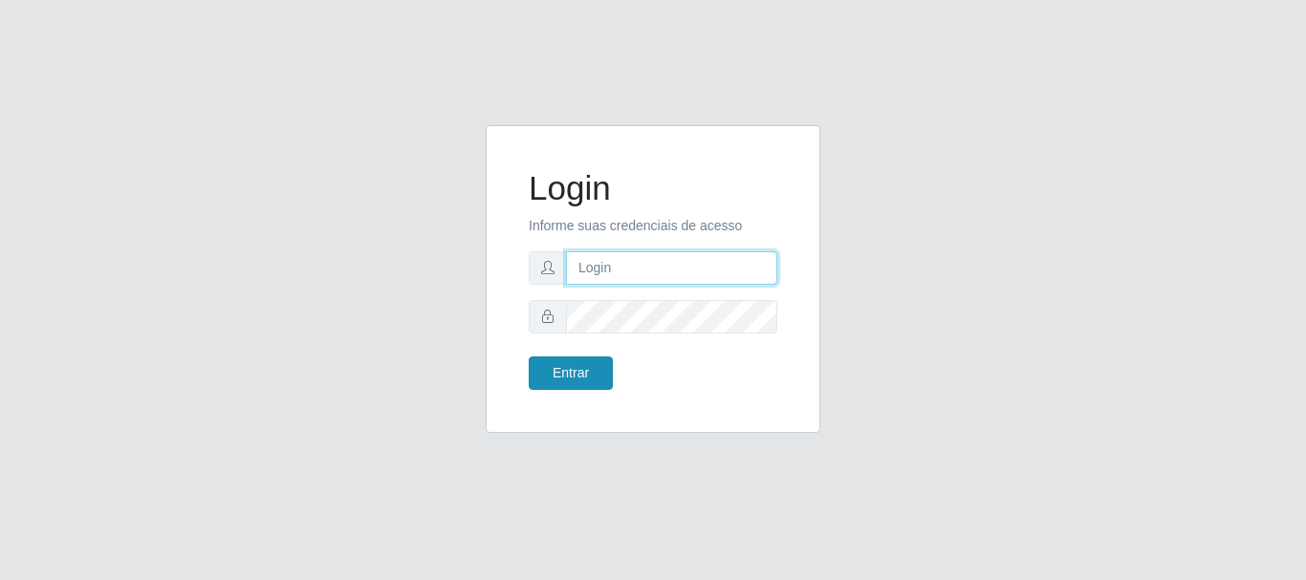
type input "[PERSON_NAME]"
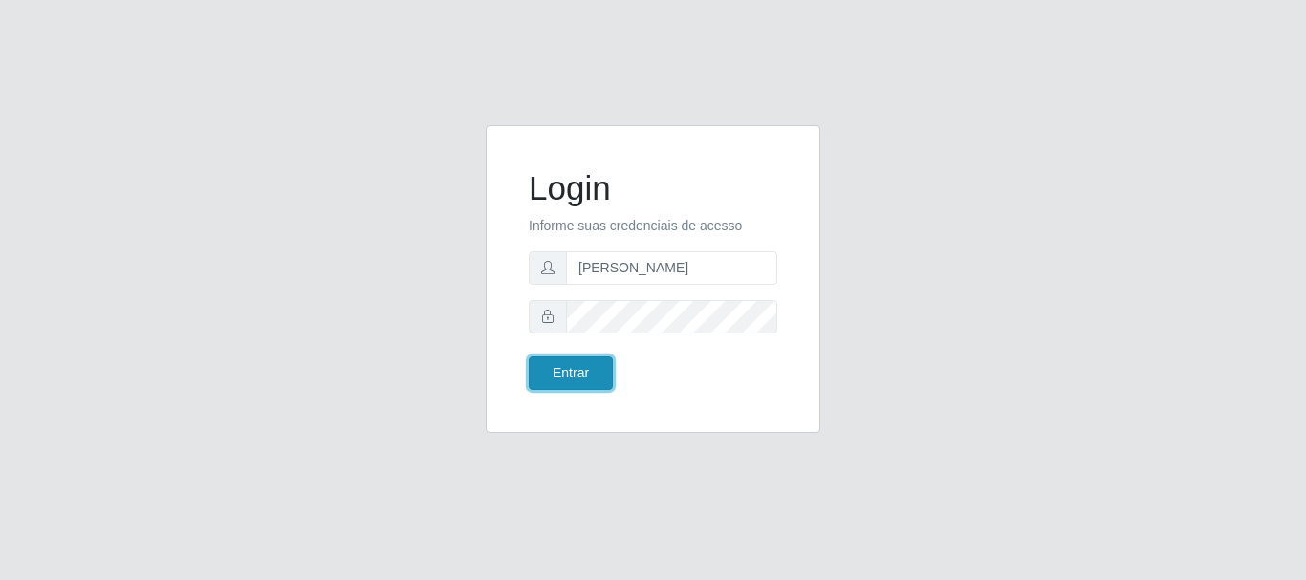
click at [596, 380] on button "Entrar" at bounding box center [571, 373] width 84 height 33
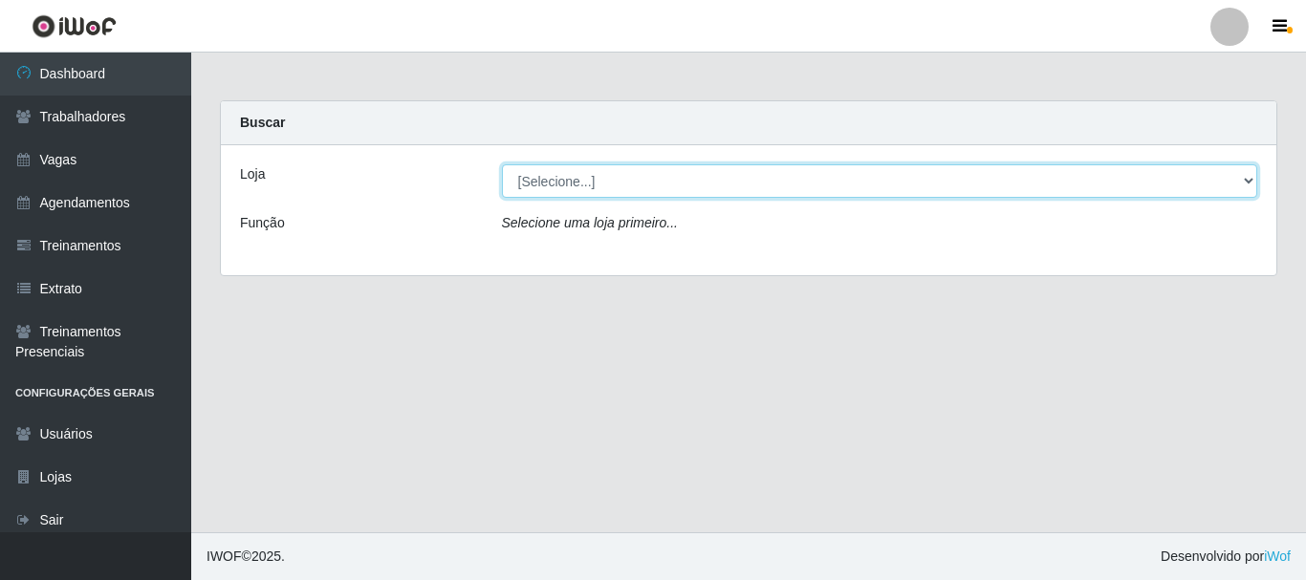
click at [653, 188] on select "[Selecione...] O Cestão - Bayeux" at bounding box center [880, 180] width 756 height 33
select select "238"
click at [502, 164] on select "[Selecione...] O Cestão - Bayeux" at bounding box center [880, 180] width 756 height 33
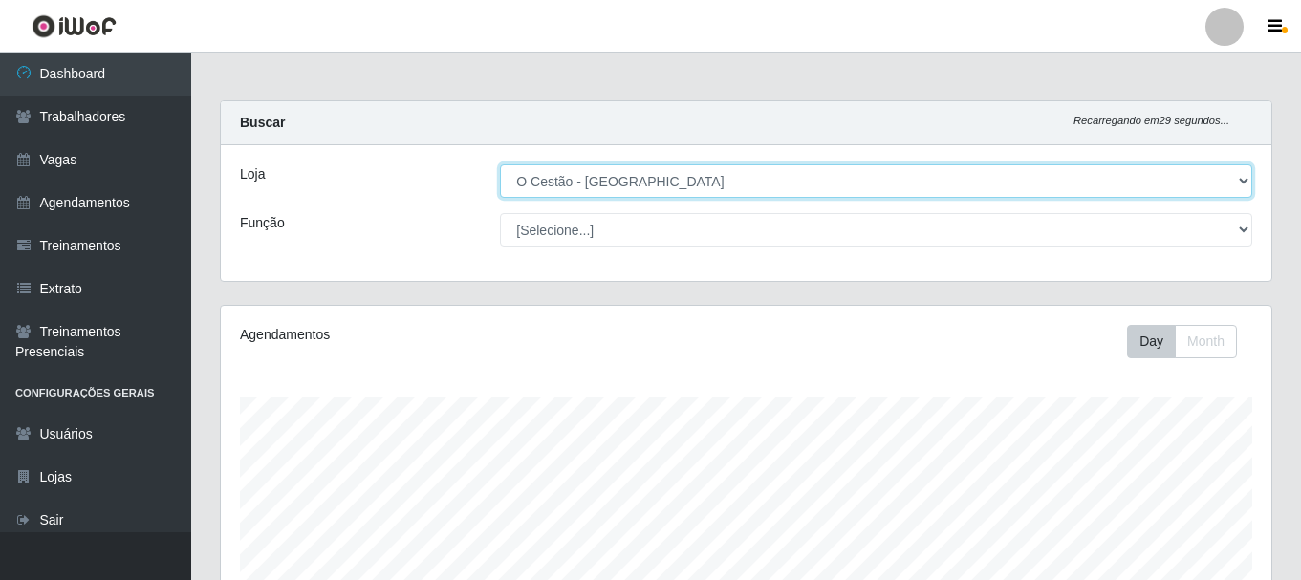
scroll to position [397, 1051]
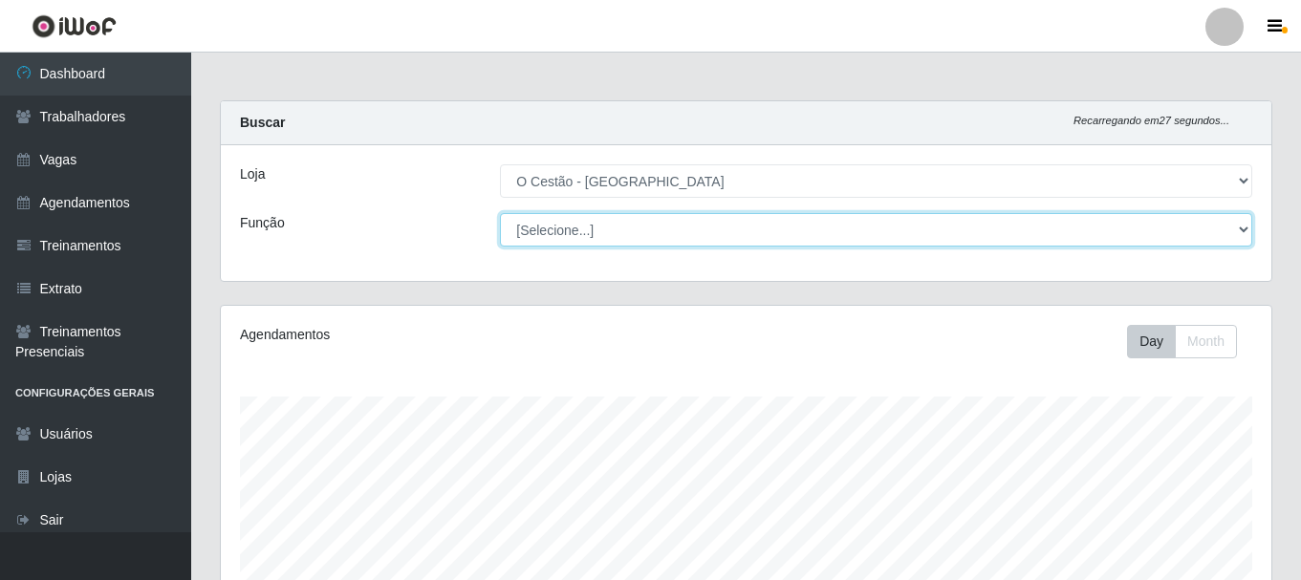
click at [575, 242] on select "[Selecione...] ASG ASG + ASG ++ Auxiliar de Estoque Auxiliar de Estoque + Auxil…" at bounding box center [876, 229] width 752 height 33
select select "22"
click at [500, 213] on select "[Selecione...] ASG ASG + ASG ++ Auxiliar de Estoque Auxiliar de Estoque + Auxil…" at bounding box center [876, 229] width 752 height 33
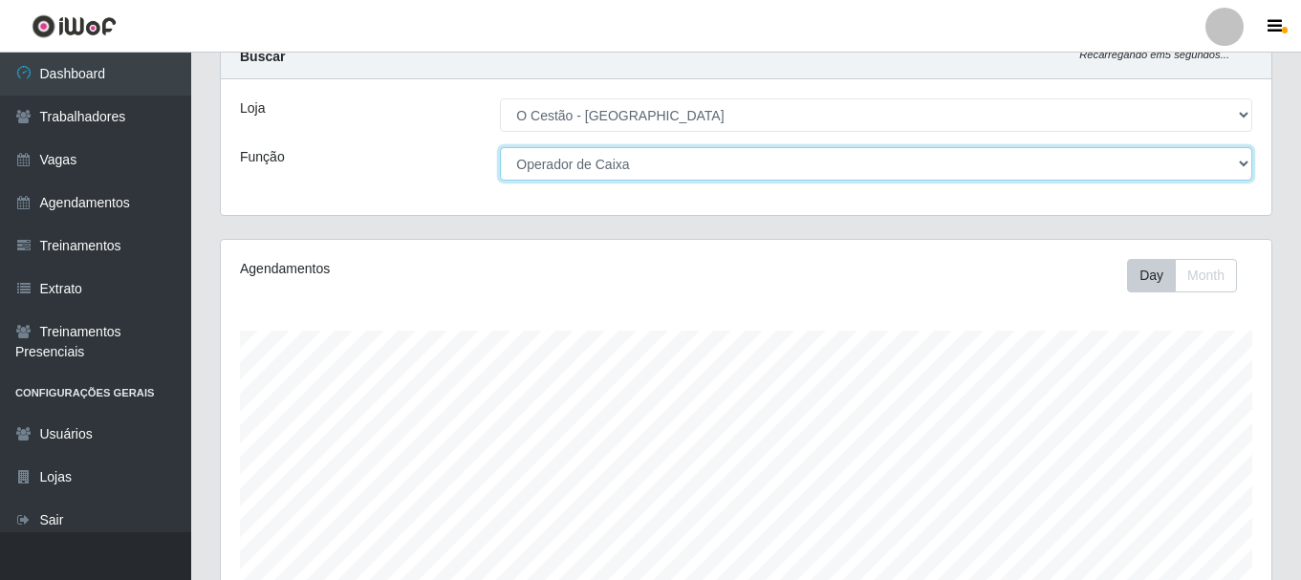
scroll to position [0, 0]
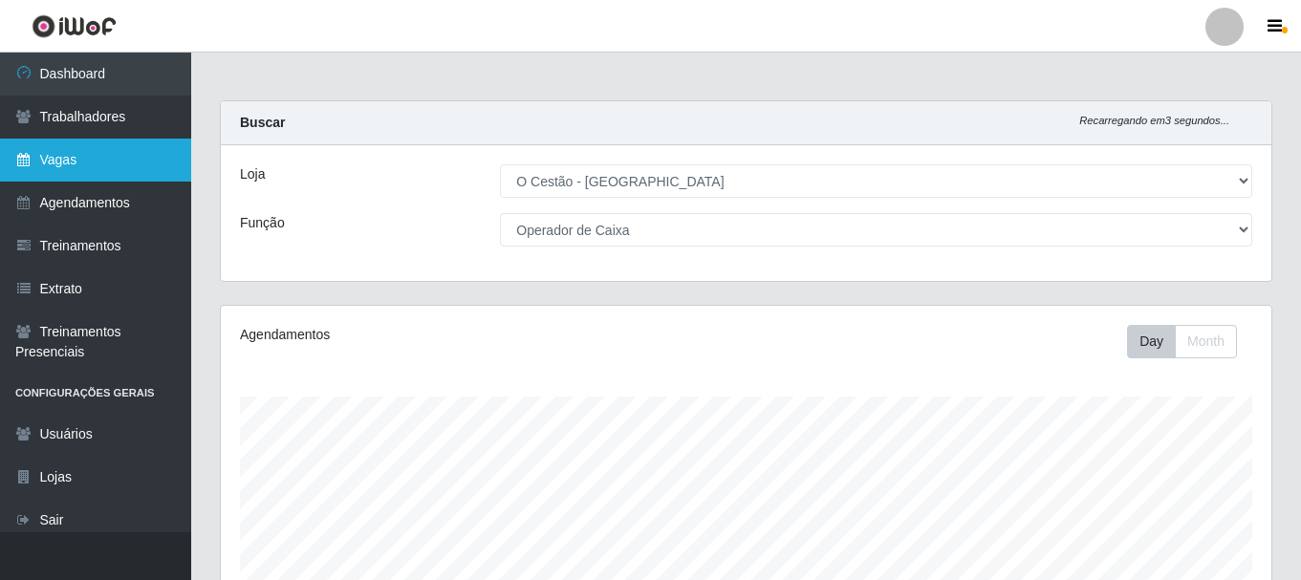
click at [103, 149] on link "Vagas" at bounding box center [95, 160] width 191 height 43
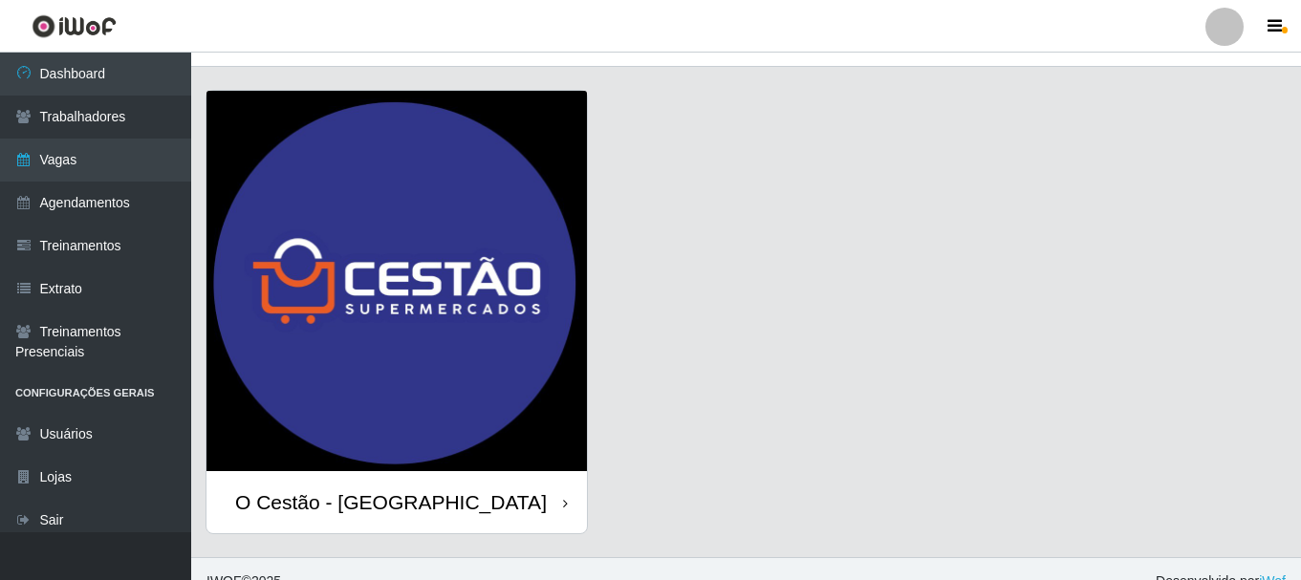
scroll to position [54, 0]
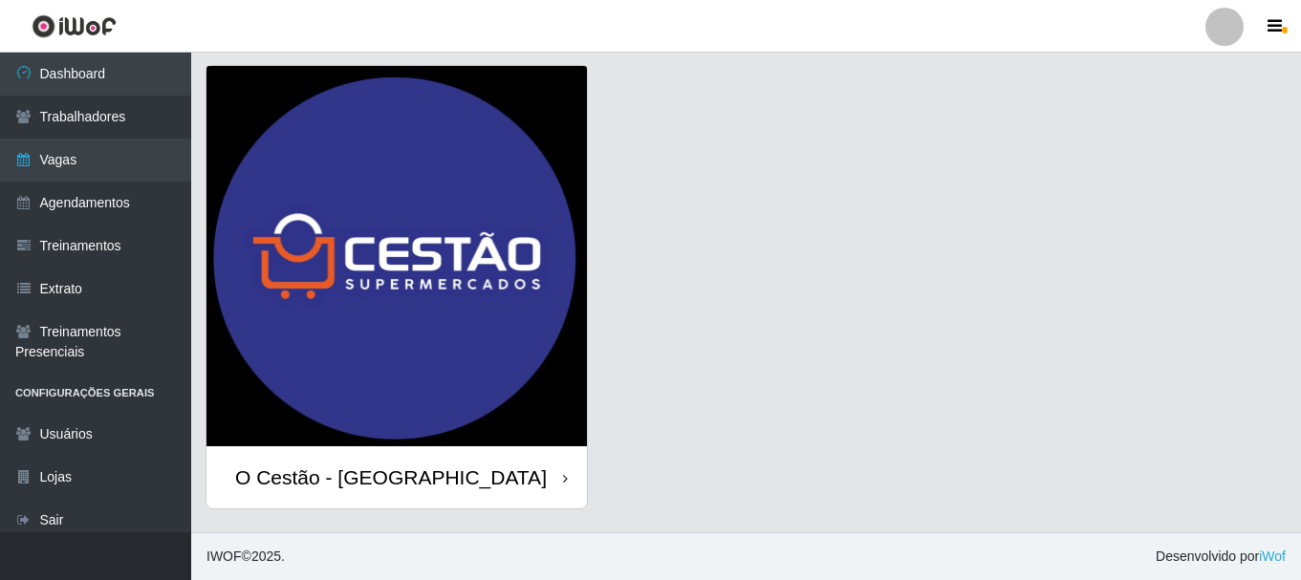
click at [368, 476] on div "O Cestão - [GEOGRAPHIC_DATA]" at bounding box center [391, 478] width 312 height 24
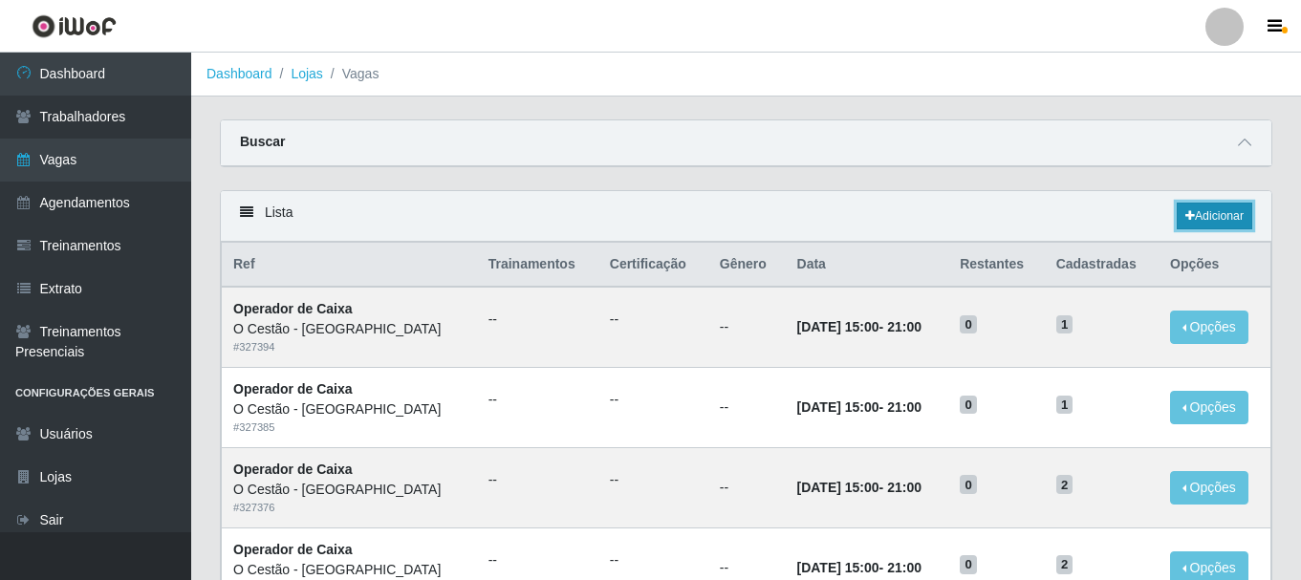
click at [1240, 224] on link "Adicionar" at bounding box center [1215, 216] width 76 height 27
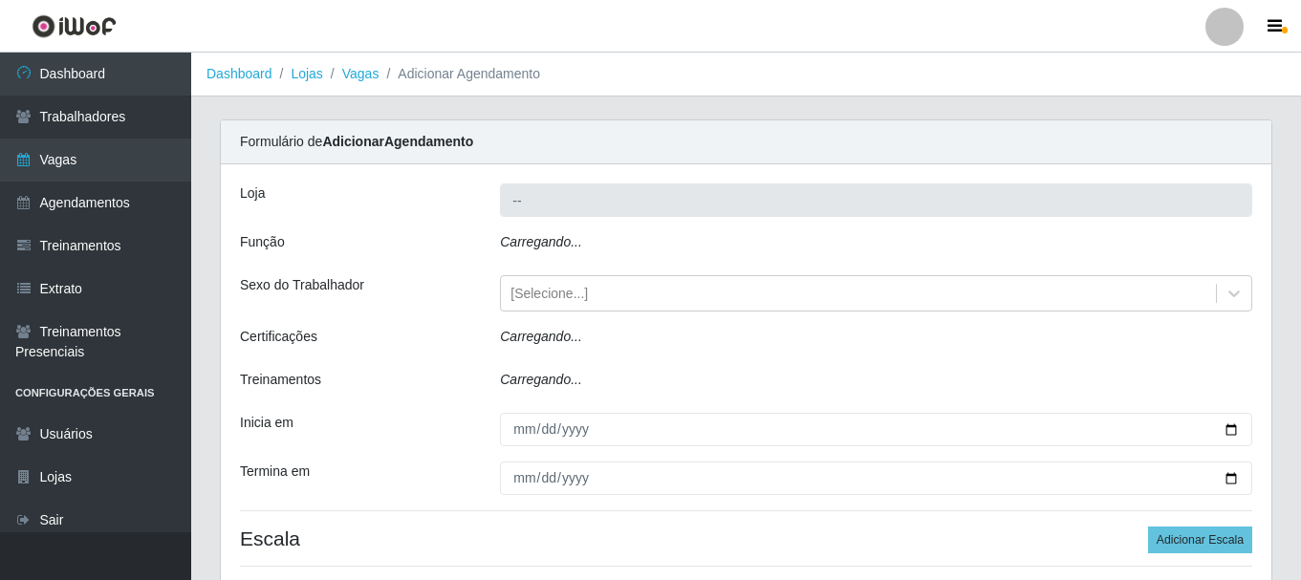
type input "O Cestão - [GEOGRAPHIC_DATA]"
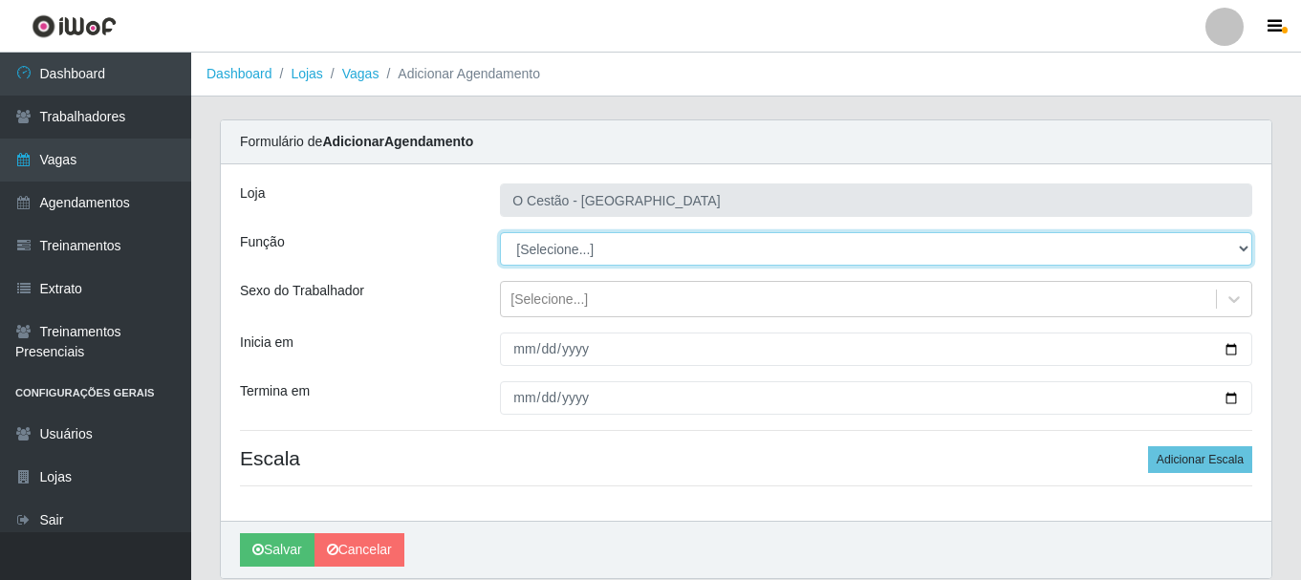
click at [577, 250] on select "[Selecione...] ASG ASG + ASG ++ Auxiliar de Estoque Auxiliar de Estoque + Auxil…" at bounding box center [876, 248] width 752 height 33
select select "22"
click at [500, 232] on select "[Selecione...] ASG ASG + ASG ++ Auxiliar de Estoque Auxiliar de Estoque + Auxil…" at bounding box center [876, 248] width 752 height 33
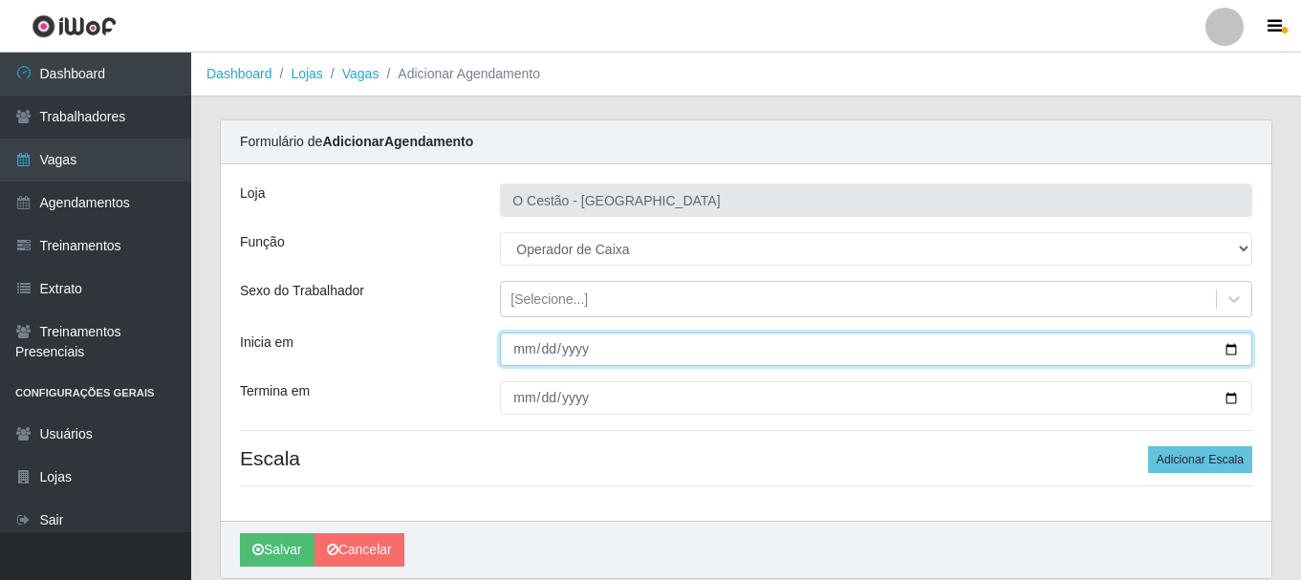
click at [521, 336] on input "Inicia em" at bounding box center [876, 349] width 752 height 33
type input "2025-09-25"
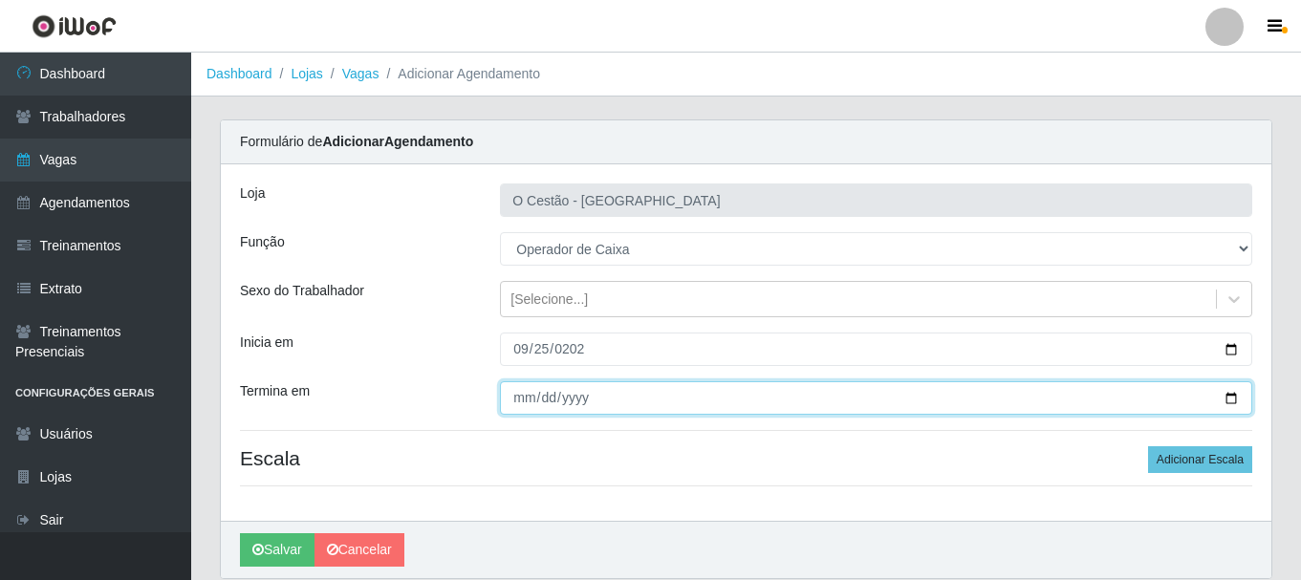
click at [516, 394] on input "Termina em" at bounding box center [876, 397] width 752 height 33
type input "2025-09-25"
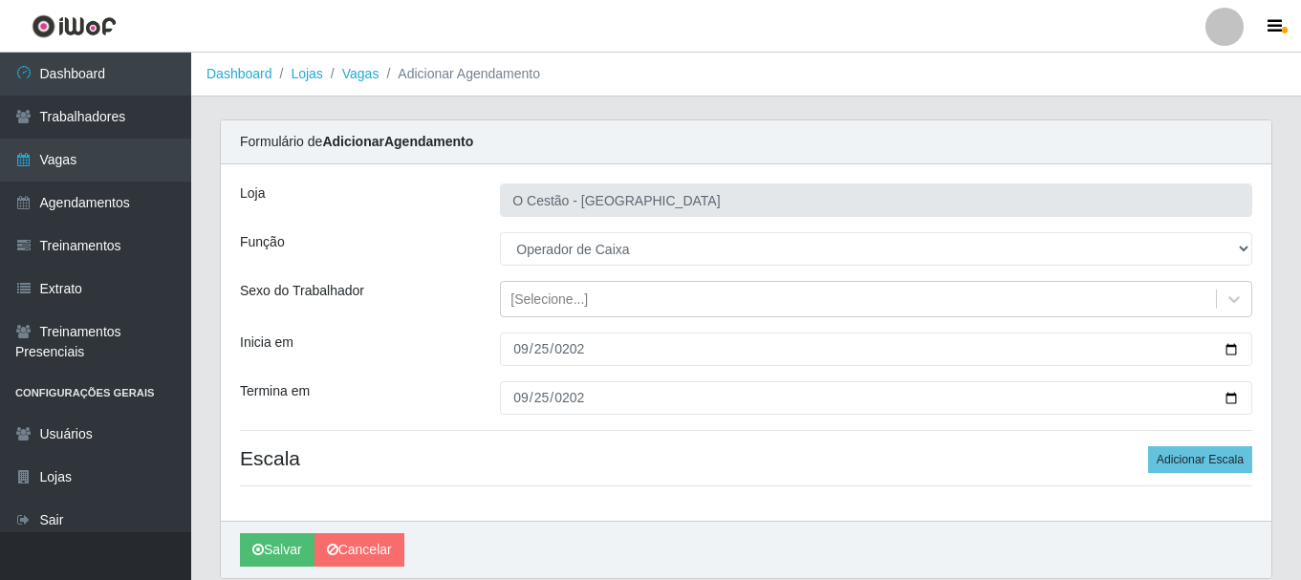
click at [546, 446] on h4 "Escala Adicionar Escala" at bounding box center [746, 458] width 1012 height 24
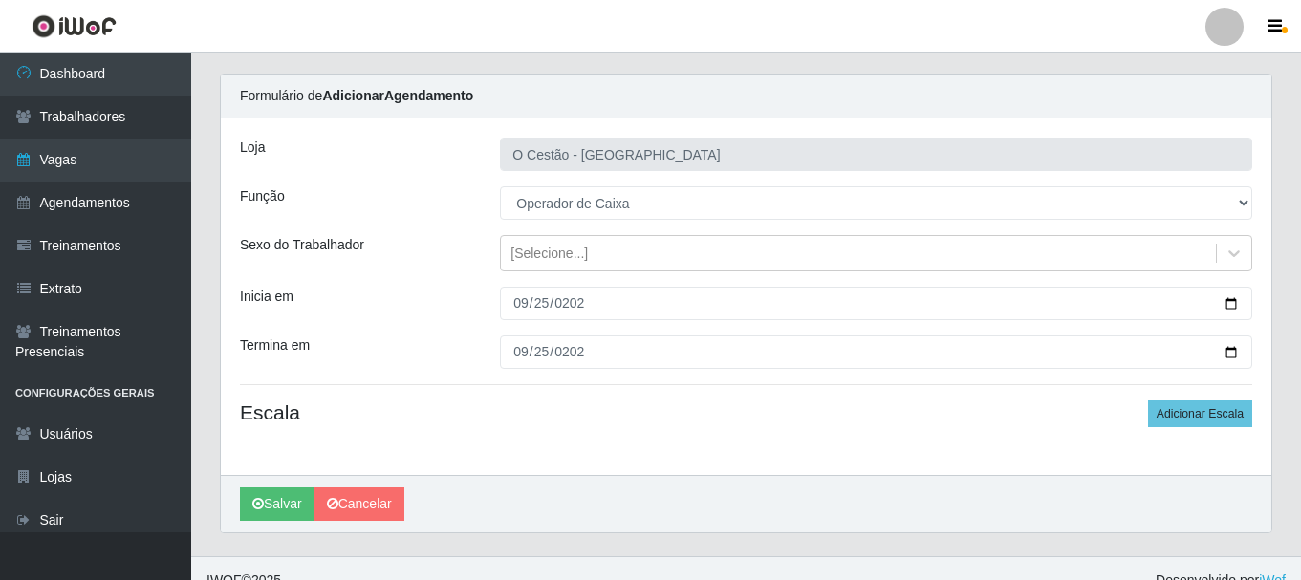
scroll to position [70, 0]
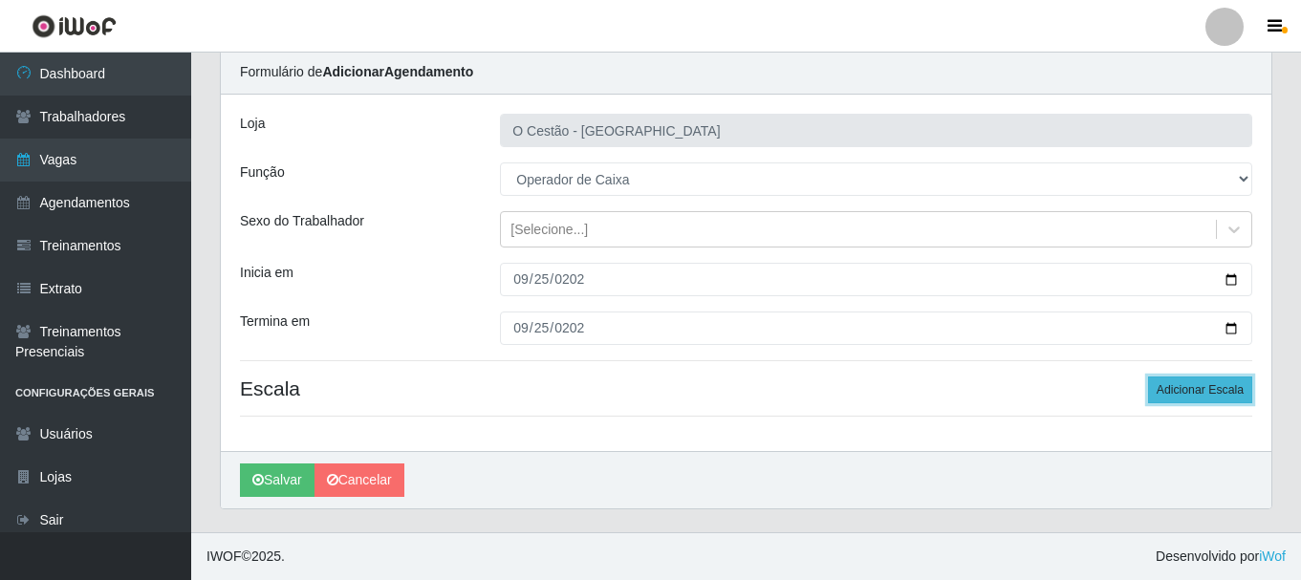
click at [1206, 400] on button "Adicionar Escala" at bounding box center [1200, 390] width 104 height 27
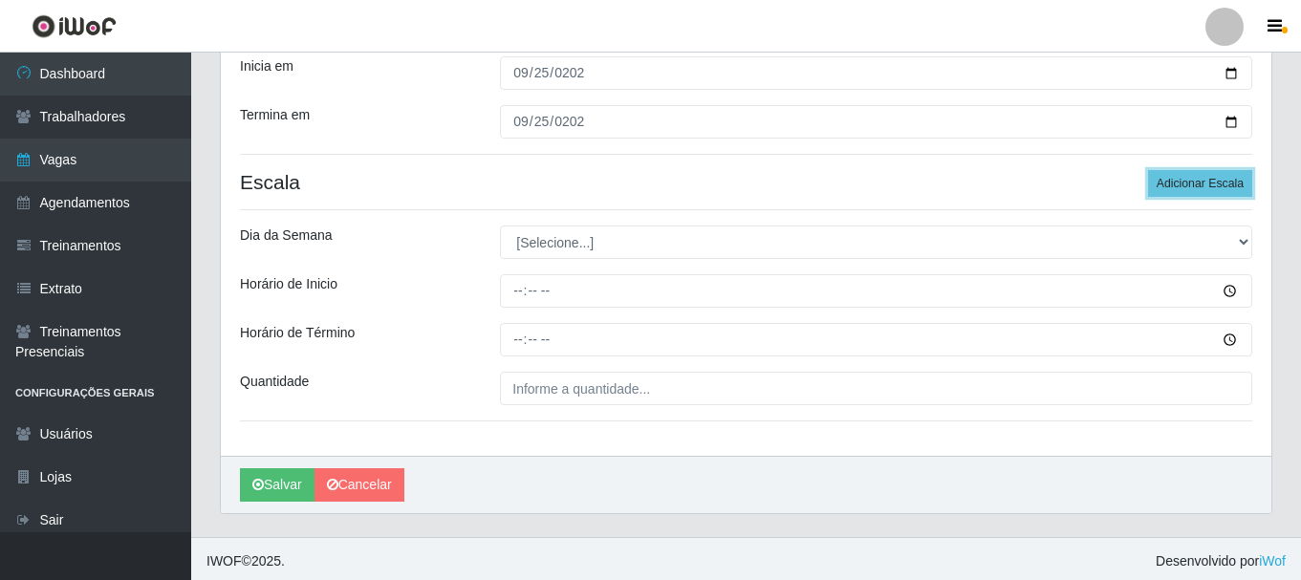
scroll to position [281, 0]
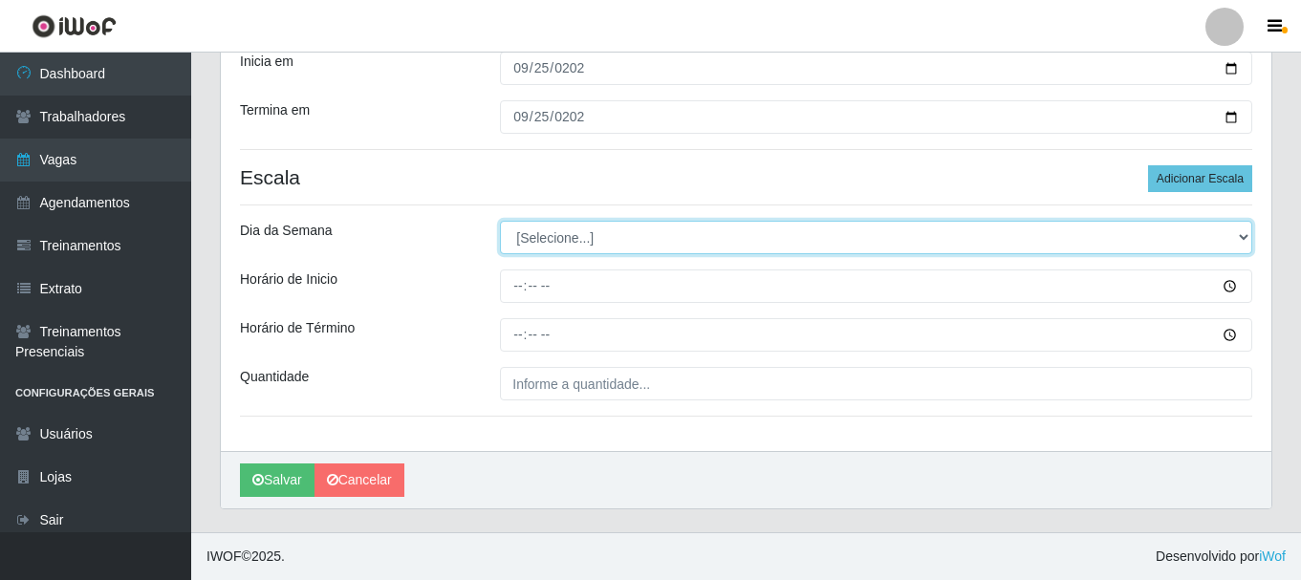
click at [573, 240] on select "[Selecione...] Segunda Terça Quarta Quinta Sexta Sábado Domingo" at bounding box center [876, 237] width 752 height 33
select select "4"
click at [500, 221] on select "[Selecione...] Segunda Terça Quarta Quinta Sexta Sábado Domingo" at bounding box center [876, 237] width 752 height 33
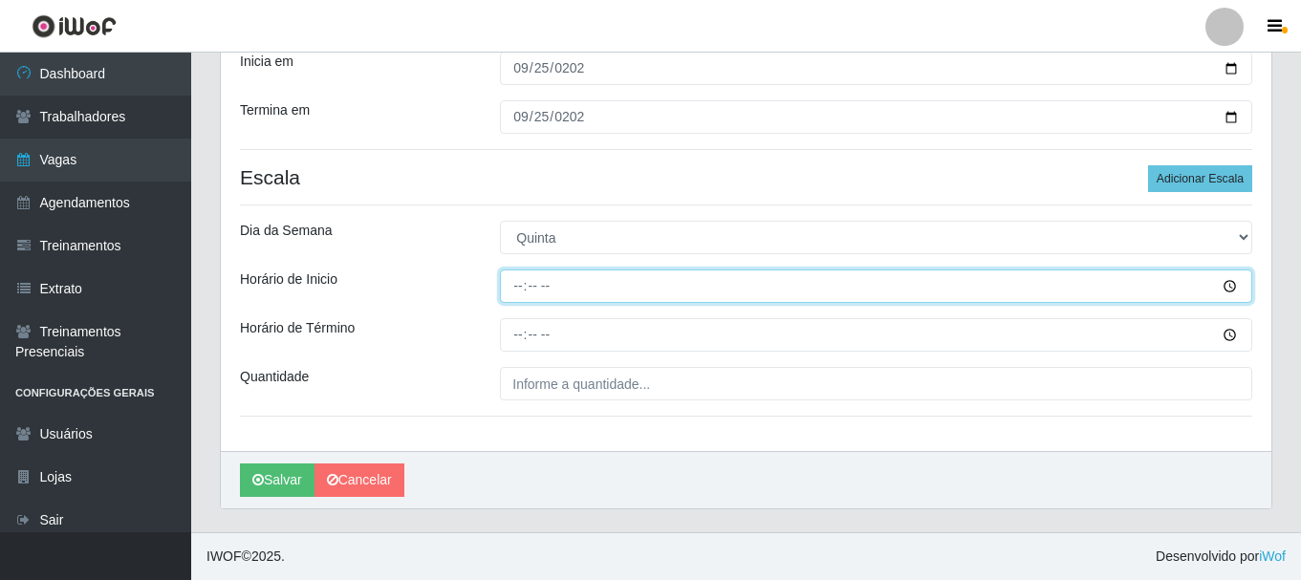
click at [513, 281] on input "Horário de Inicio" at bounding box center [876, 286] width 752 height 33
type input "09:00"
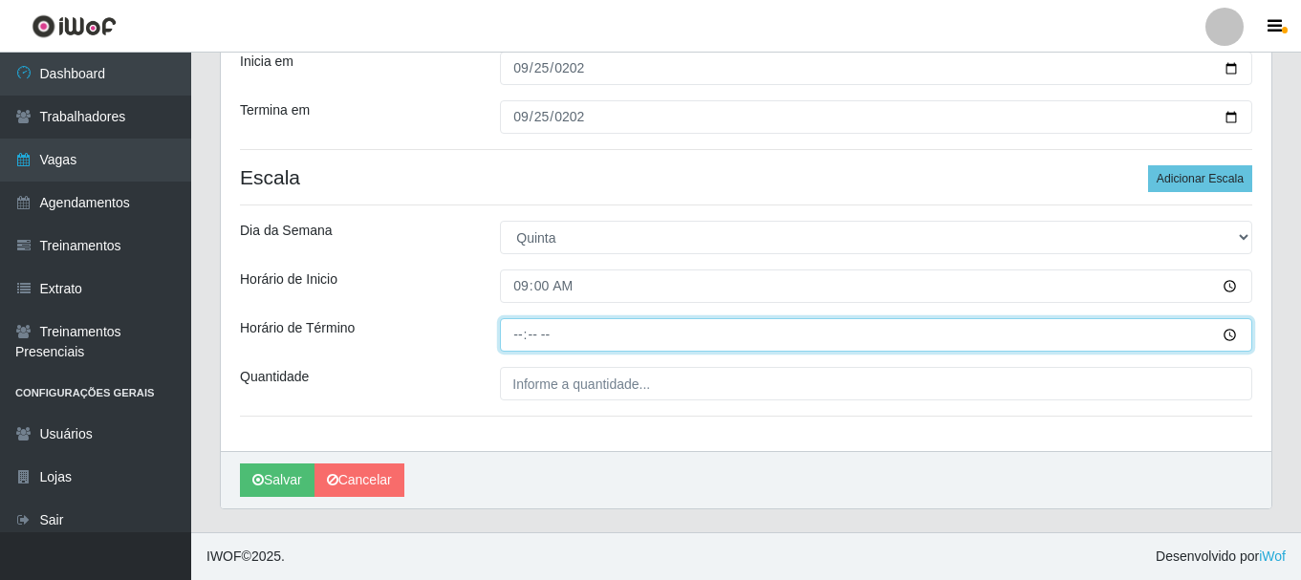
click at [518, 329] on input "Horário de Término" at bounding box center [876, 334] width 752 height 33
type input "15:00"
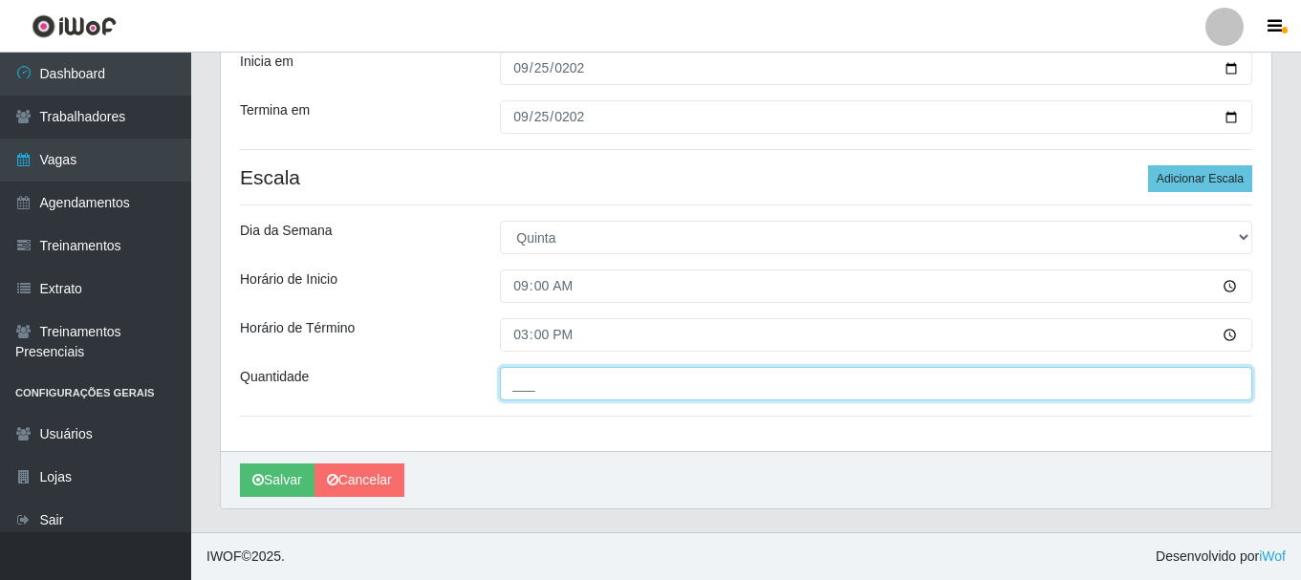
click at [698, 389] on input "___" at bounding box center [876, 383] width 752 height 33
type input "02_"
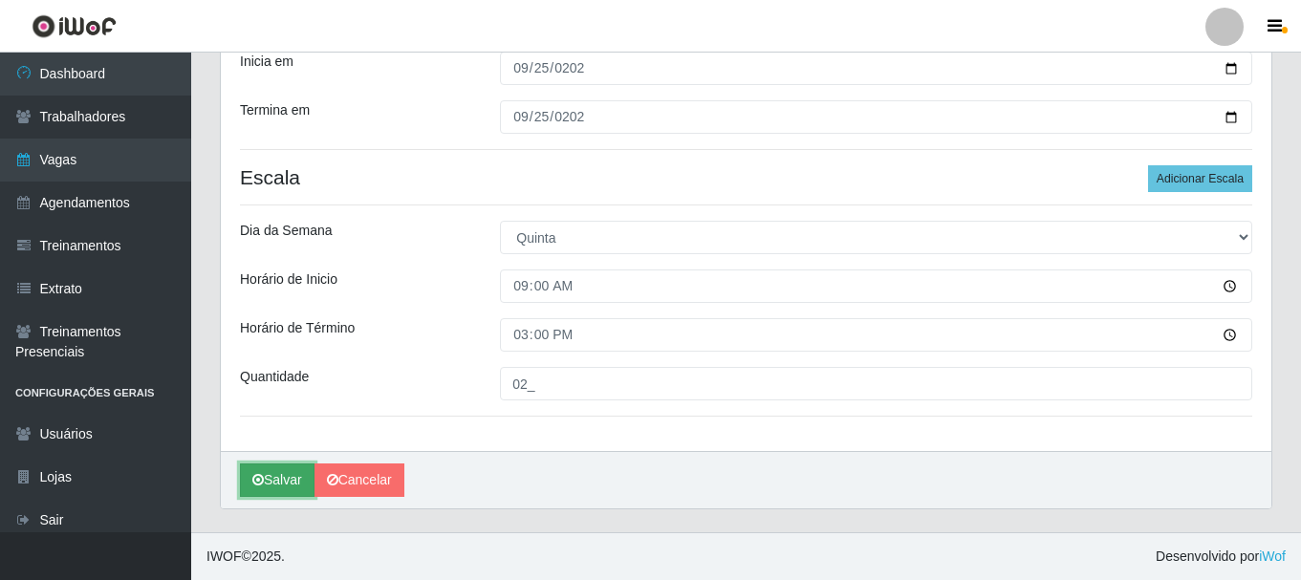
click at [267, 488] on button "Salvar" at bounding box center [277, 480] width 75 height 33
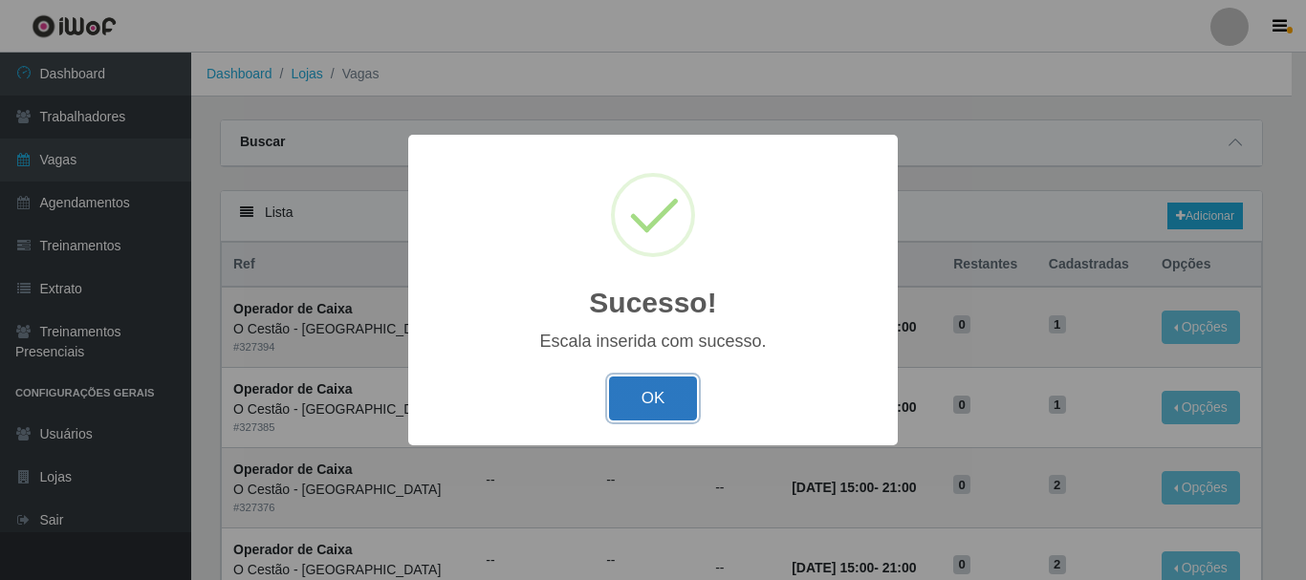
click at [655, 390] on button "OK" at bounding box center [653, 399] width 89 height 45
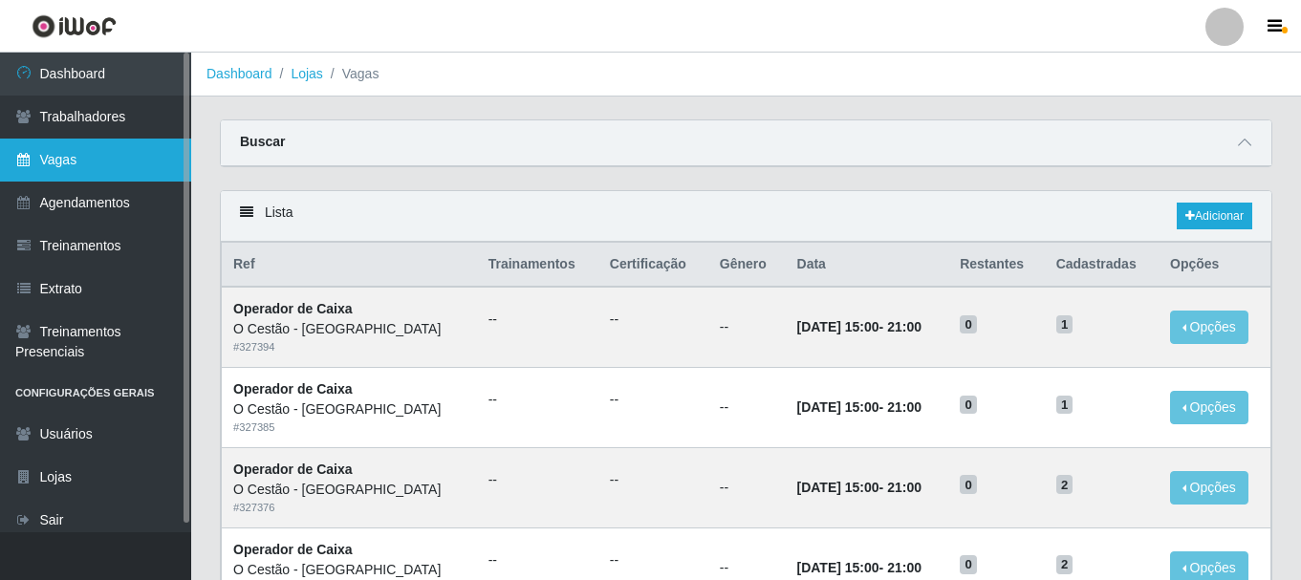
click at [84, 175] on link "Vagas" at bounding box center [95, 160] width 191 height 43
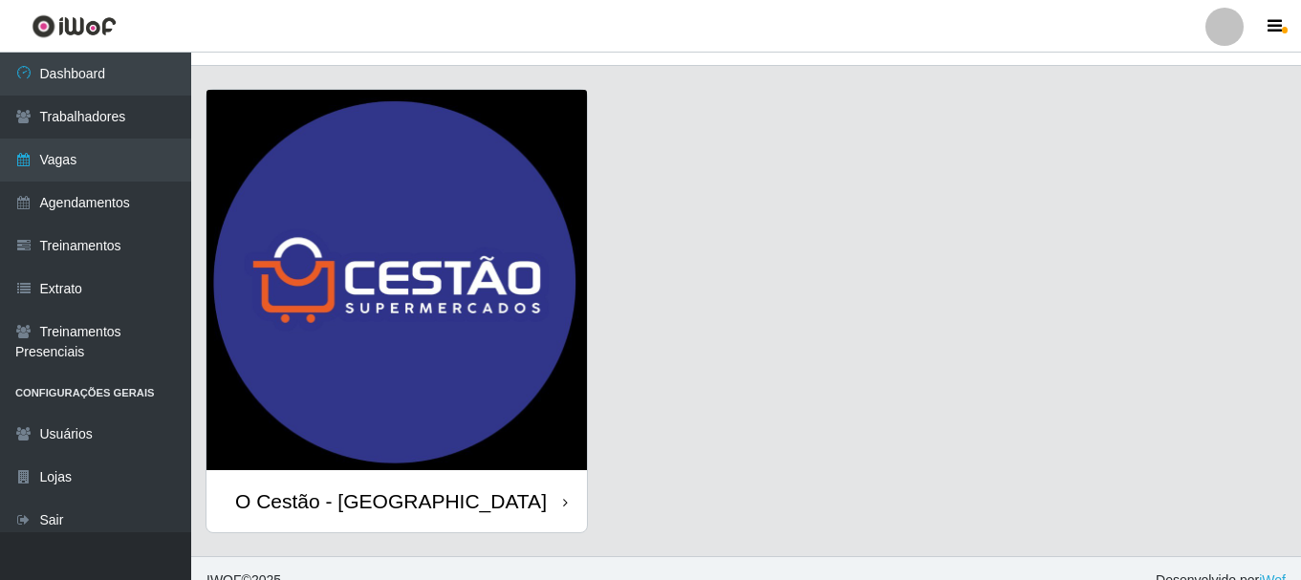
scroll to position [54, 0]
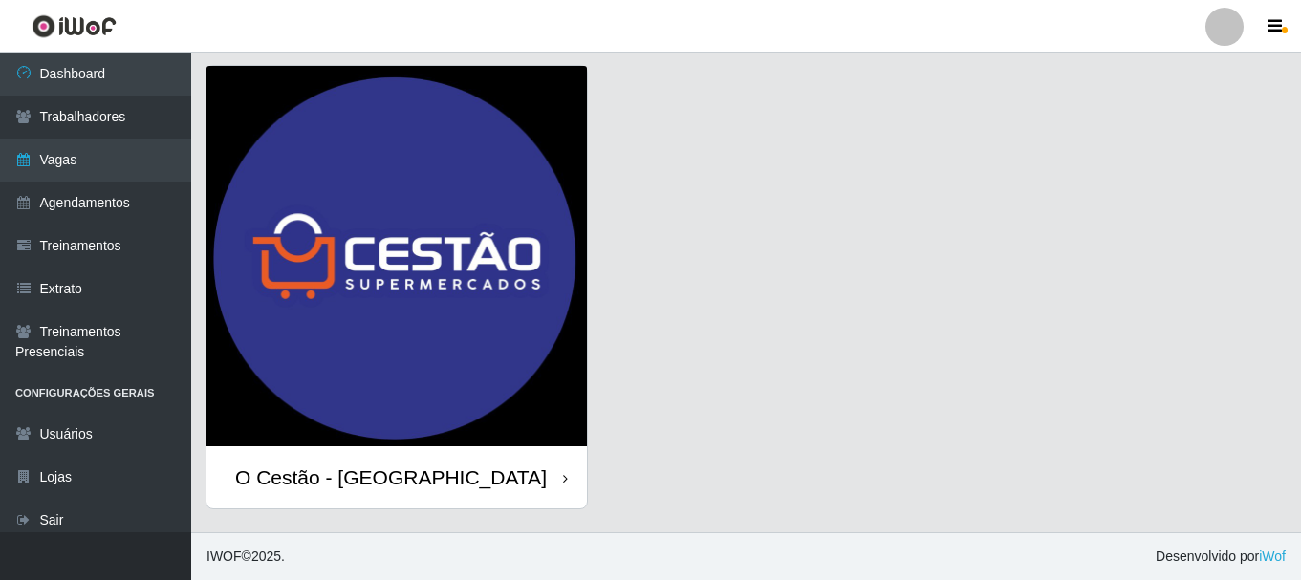
click at [346, 460] on div "O Cestão - [GEOGRAPHIC_DATA]" at bounding box center [396, 477] width 380 height 62
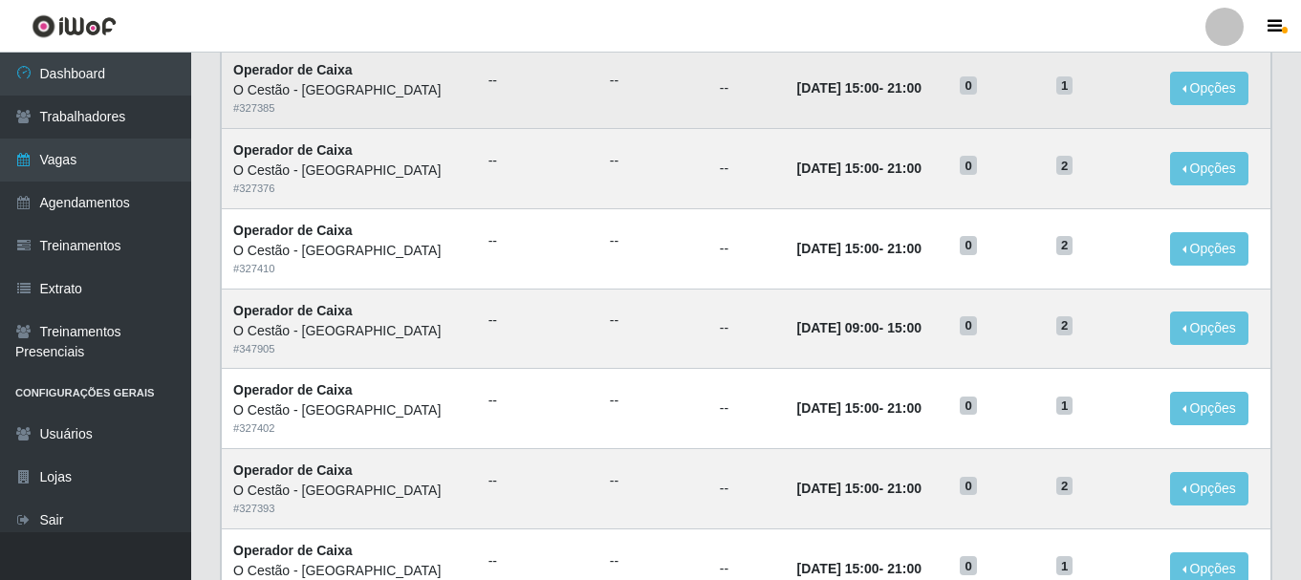
scroll to position [382, 0]
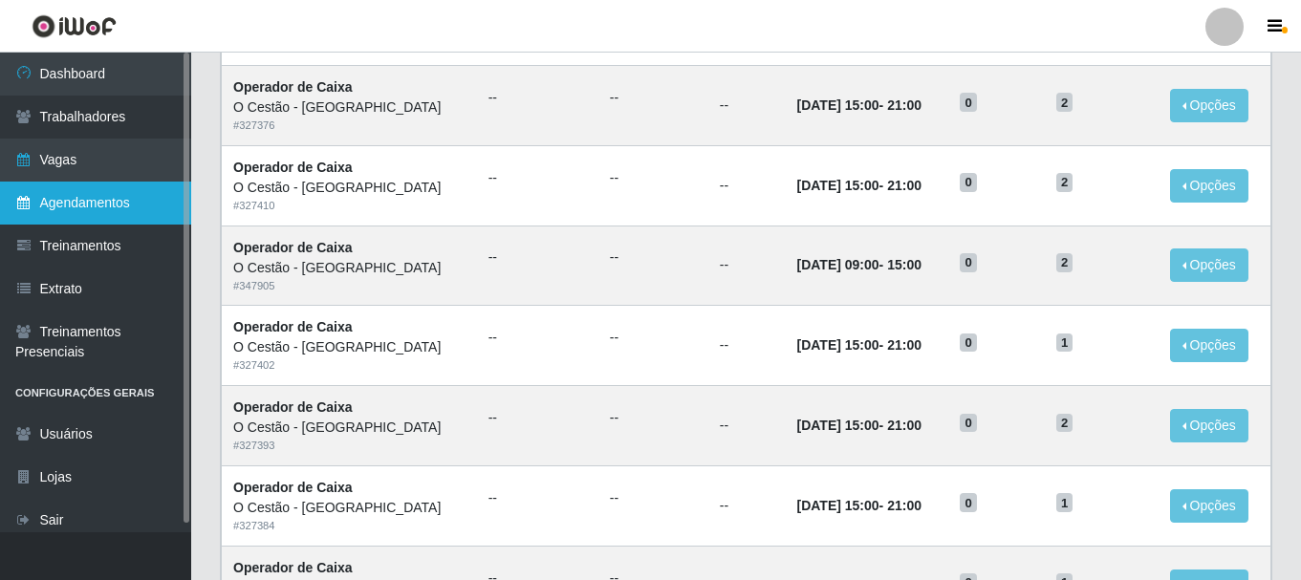
click at [76, 210] on link "Agendamentos" at bounding box center [95, 203] width 191 height 43
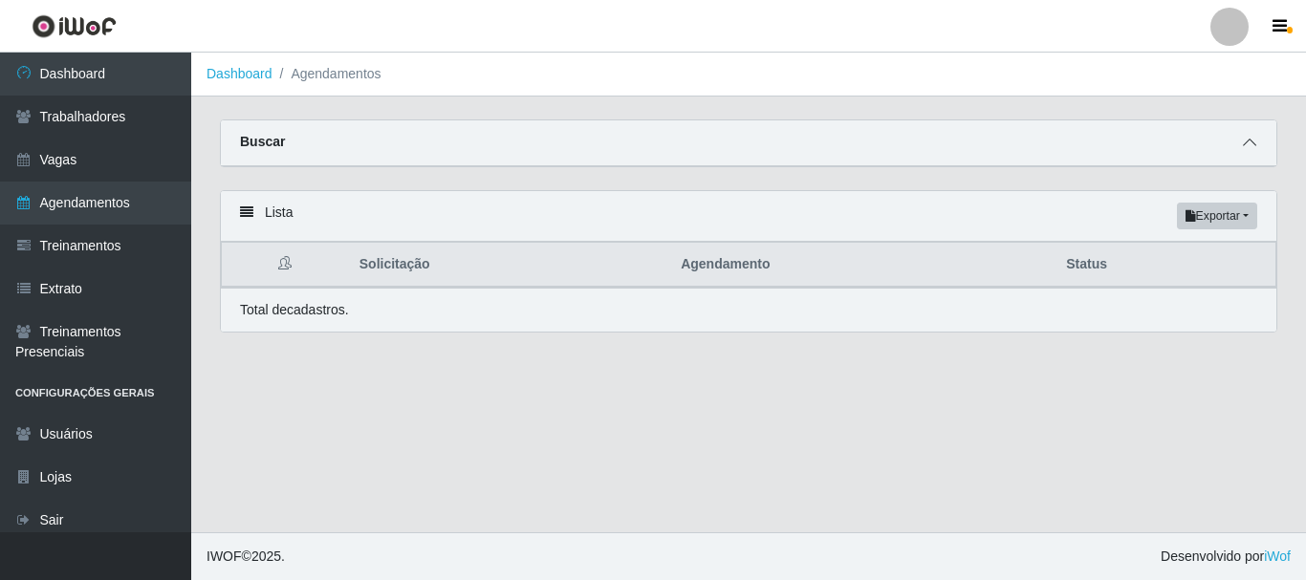
click at [1248, 141] on icon at bounding box center [1249, 142] width 13 height 13
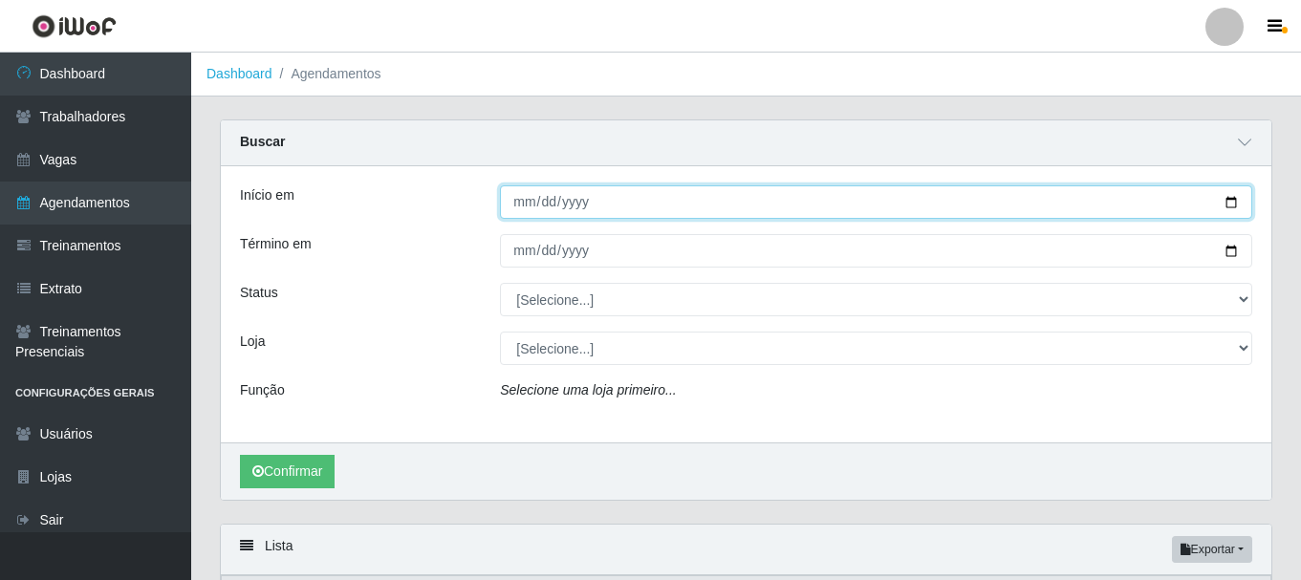
click at [527, 201] on input "Início em" at bounding box center [876, 201] width 752 height 33
click at [531, 198] on input "Início em" at bounding box center [876, 201] width 752 height 33
type input "2025-09-25"
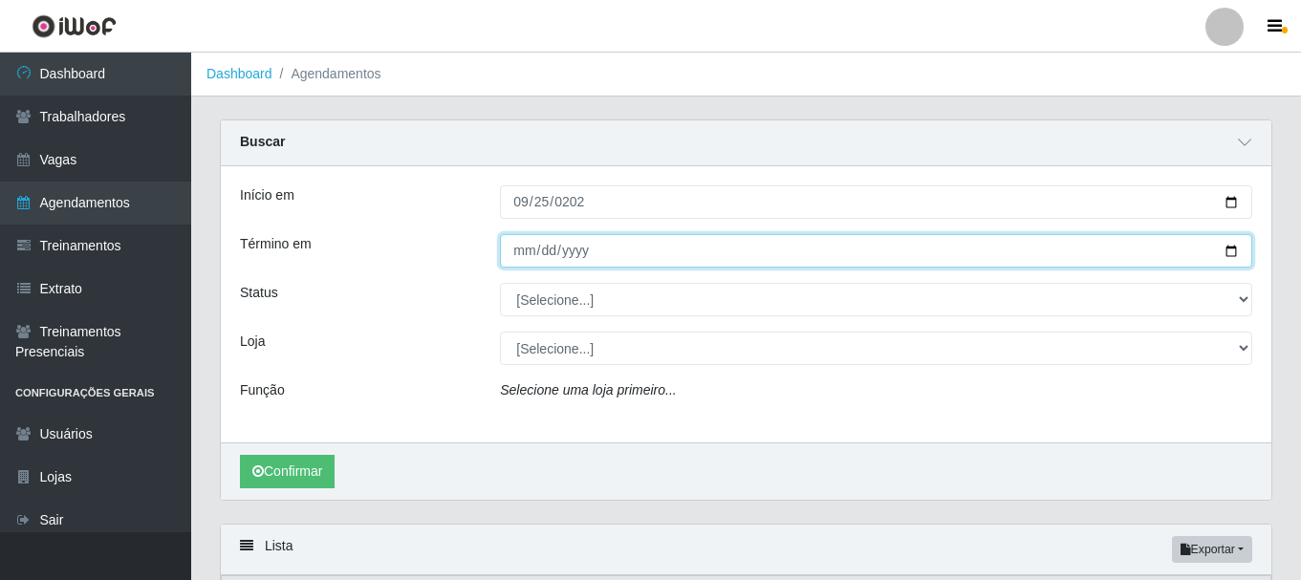
click at [519, 246] on input "Término em" at bounding box center [876, 250] width 752 height 33
type input "2025-09-25"
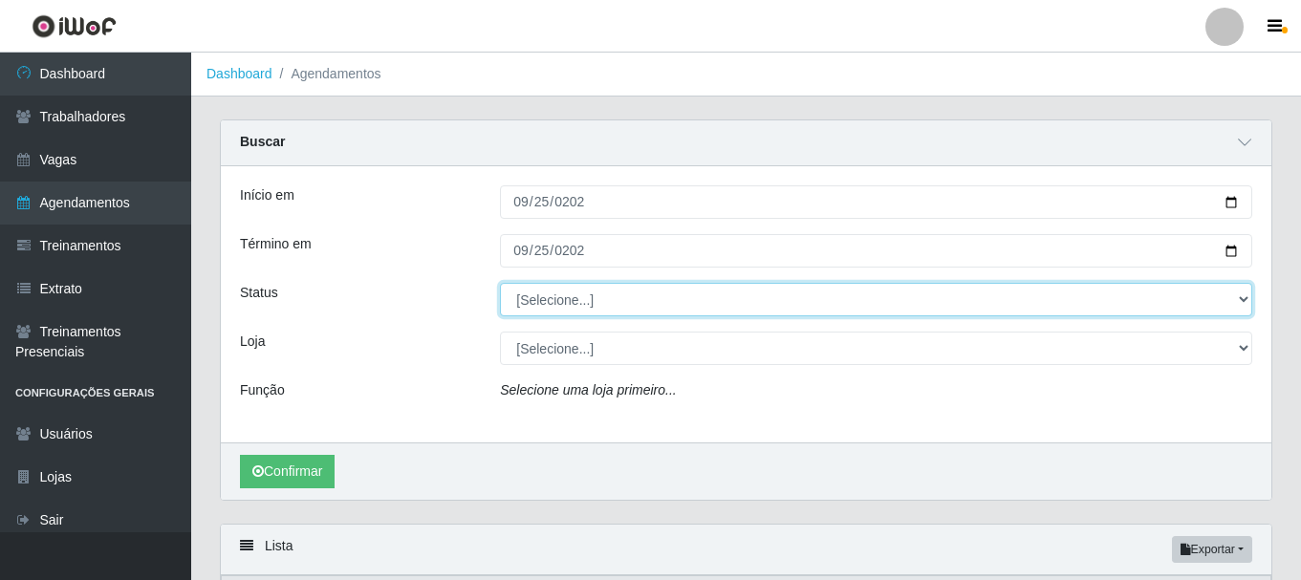
click at [547, 293] on select "[Selecione...] AGENDADO AGUARDANDO LIBERAR EM ANDAMENTO EM REVISÃO FINALIZADO C…" at bounding box center [876, 299] width 752 height 33
select select "AGENDADO"
click at [500, 284] on select "[Selecione...] AGENDADO AGUARDANDO LIBERAR EM ANDAMENTO EM REVISÃO FINALIZADO C…" at bounding box center [876, 299] width 752 height 33
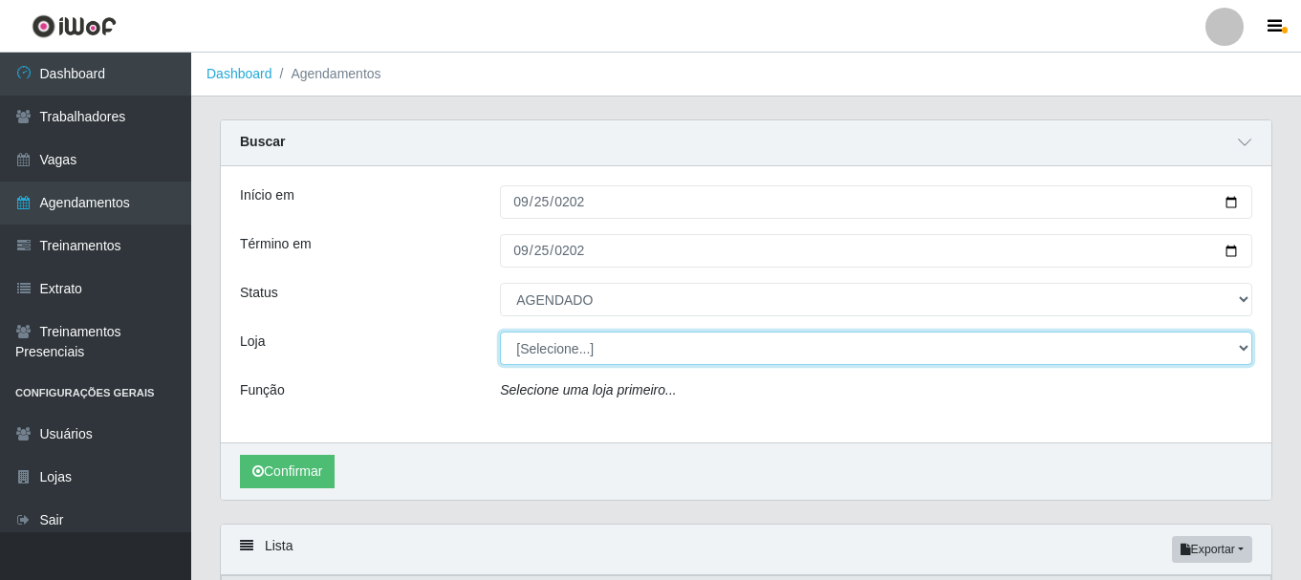
click at [575, 350] on select "[Selecione...] O Cestão - Bayeux" at bounding box center [876, 348] width 752 height 33
select select "238"
click at [500, 333] on select "[Selecione...] O Cestão - Bayeux" at bounding box center [876, 348] width 752 height 33
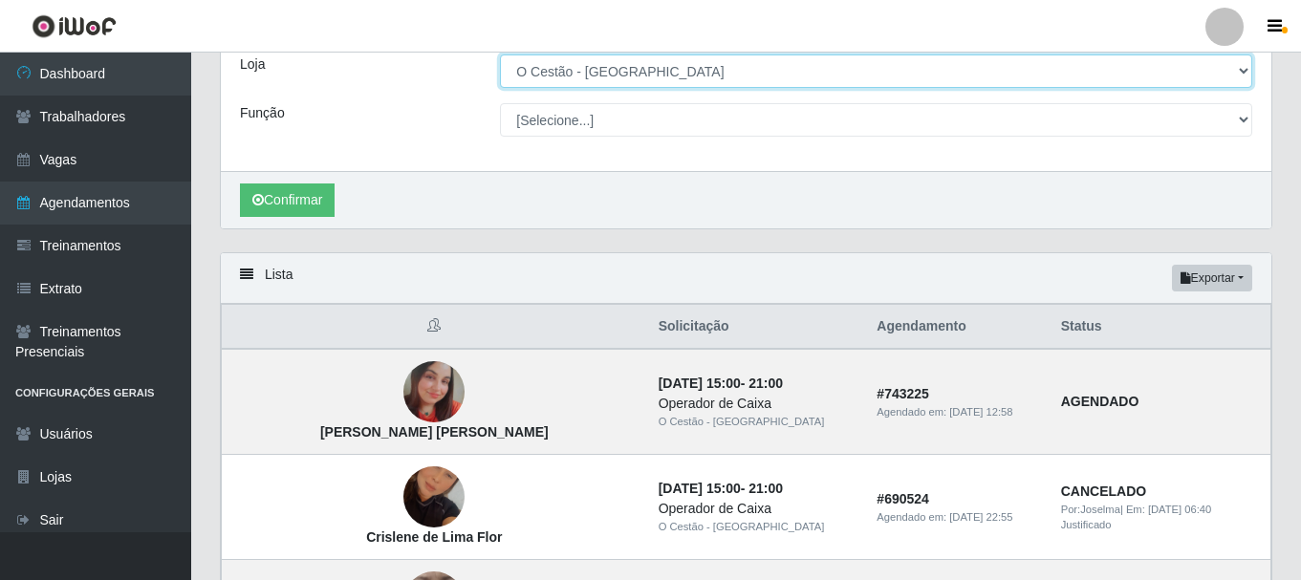
scroll to position [191, 0]
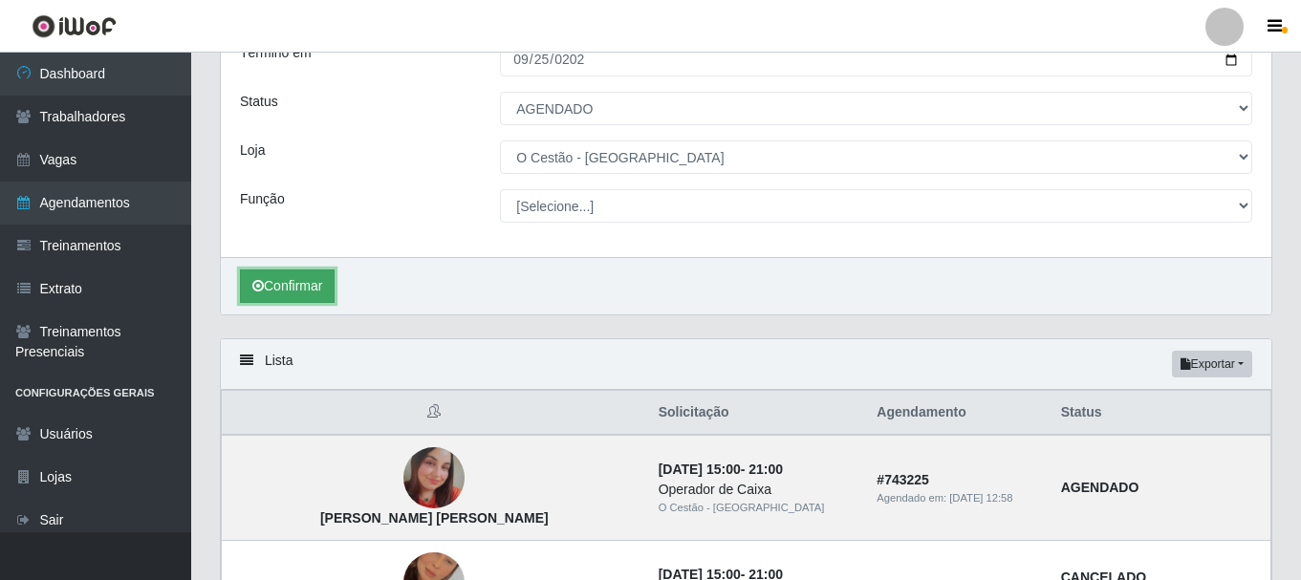
click at [291, 272] on button "Confirmar" at bounding box center [287, 286] width 95 height 33
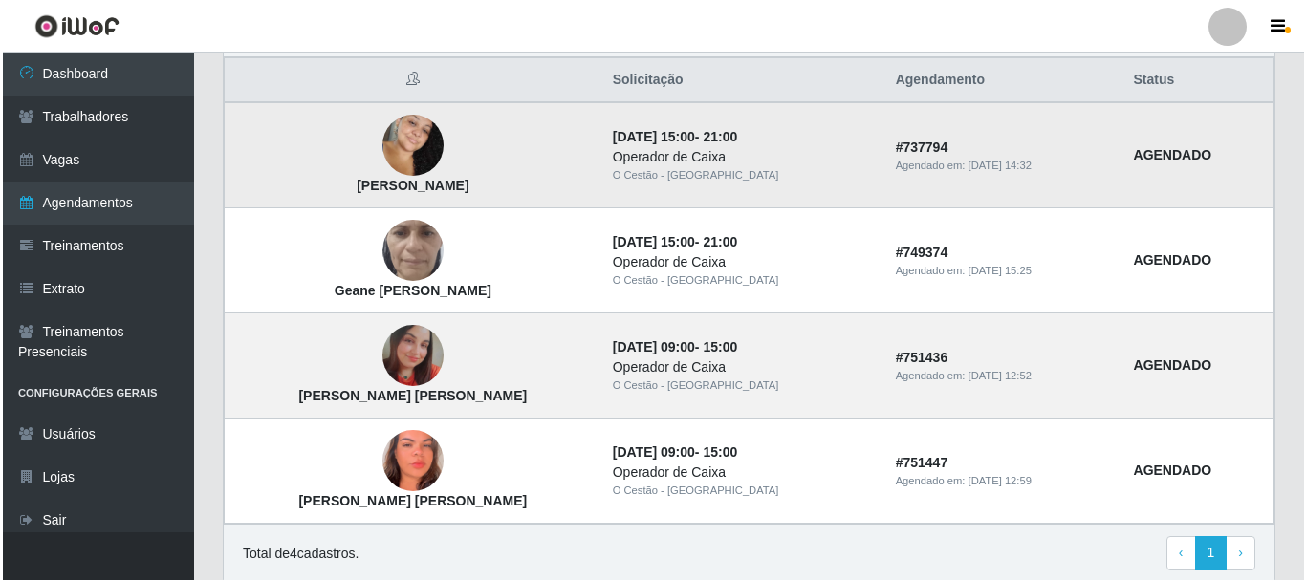
scroll to position [478, 0]
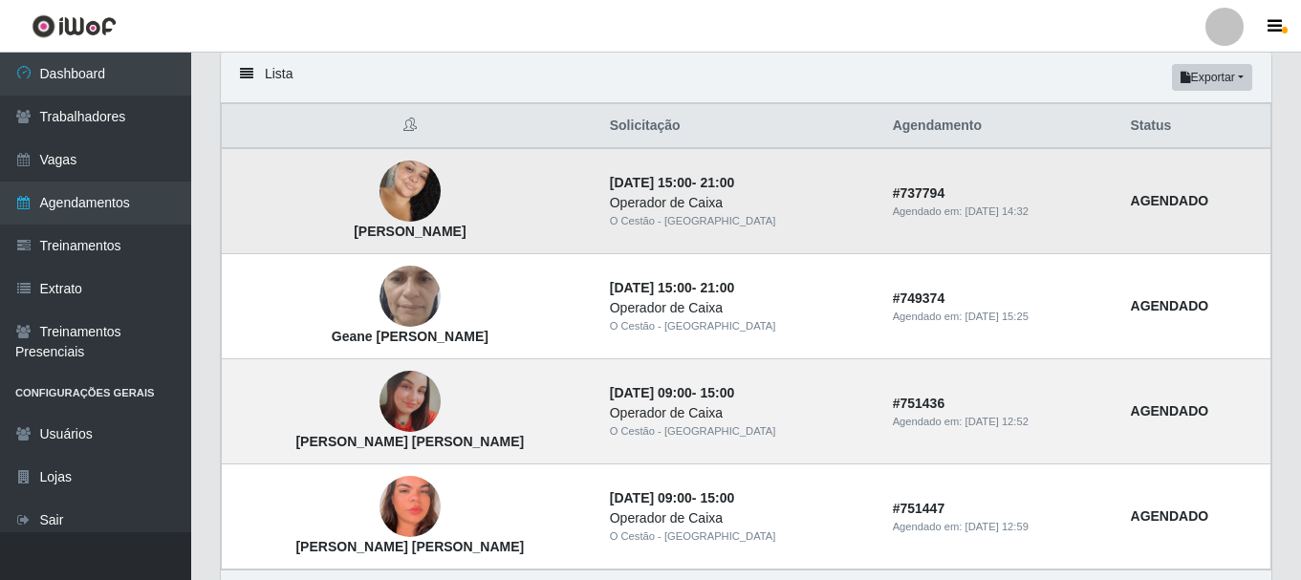
click at [380, 184] on img at bounding box center [410, 191] width 61 height 94
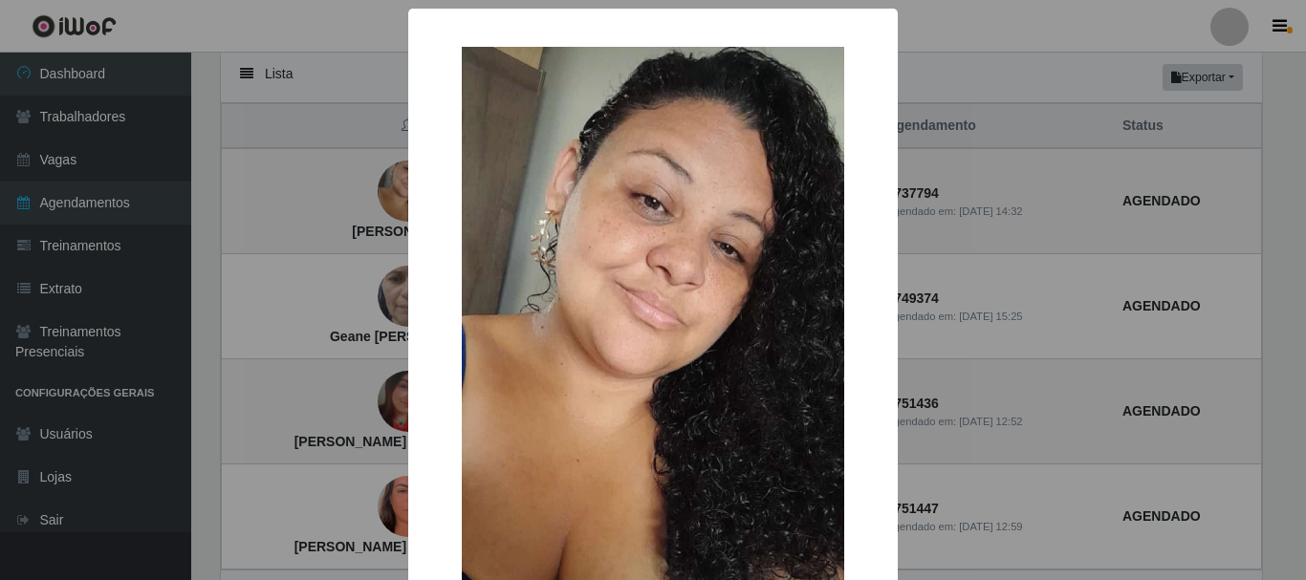
click at [831, 358] on img at bounding box center [653, 339] width 382 height 584
click at [1075, 225] on div "× Amanda Almeida da silva OK Cancel" at bounding box center [653, 290] width 1306 height 580
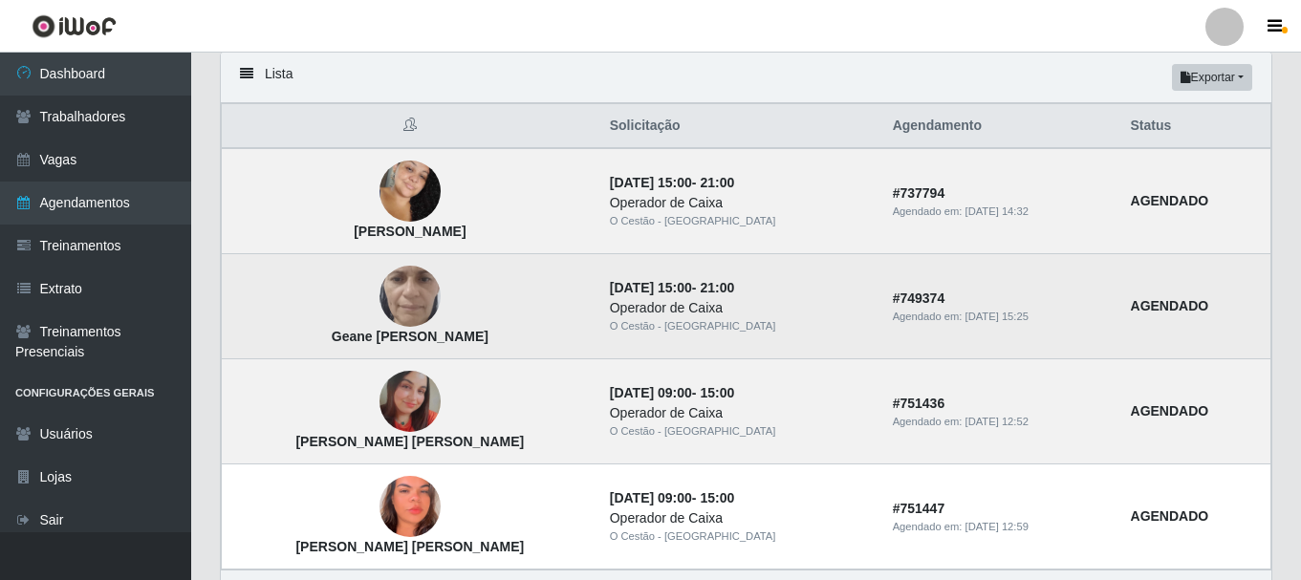
click at [402, 287] on img at bounding box center [410, 296] width 61 height 136
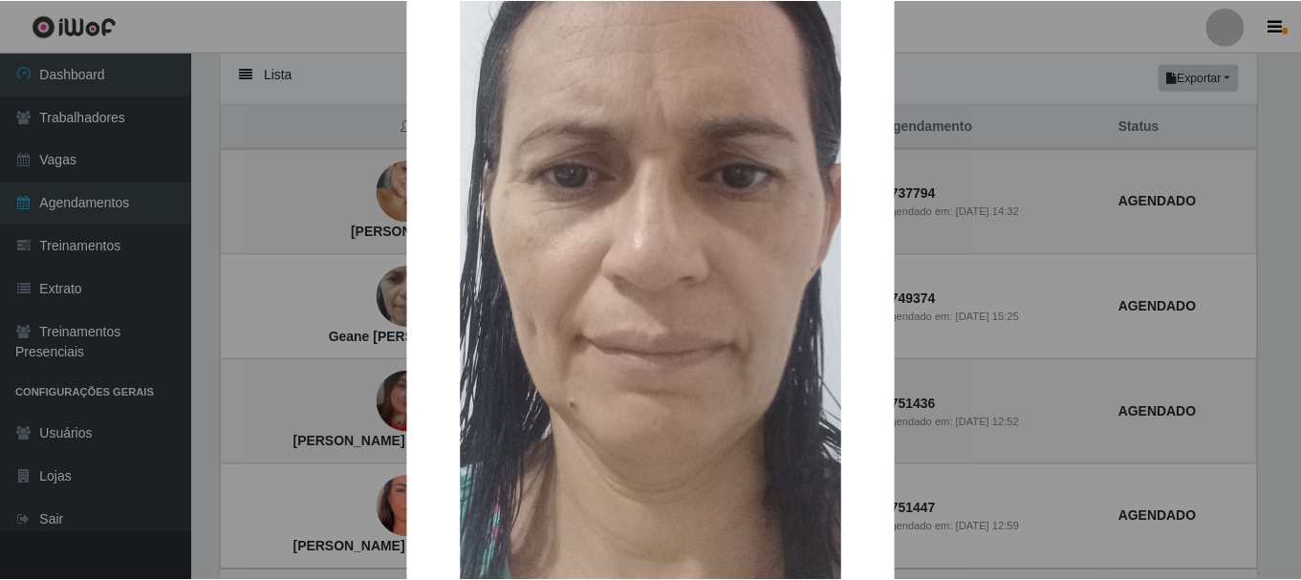
scroll to position [460, 0]
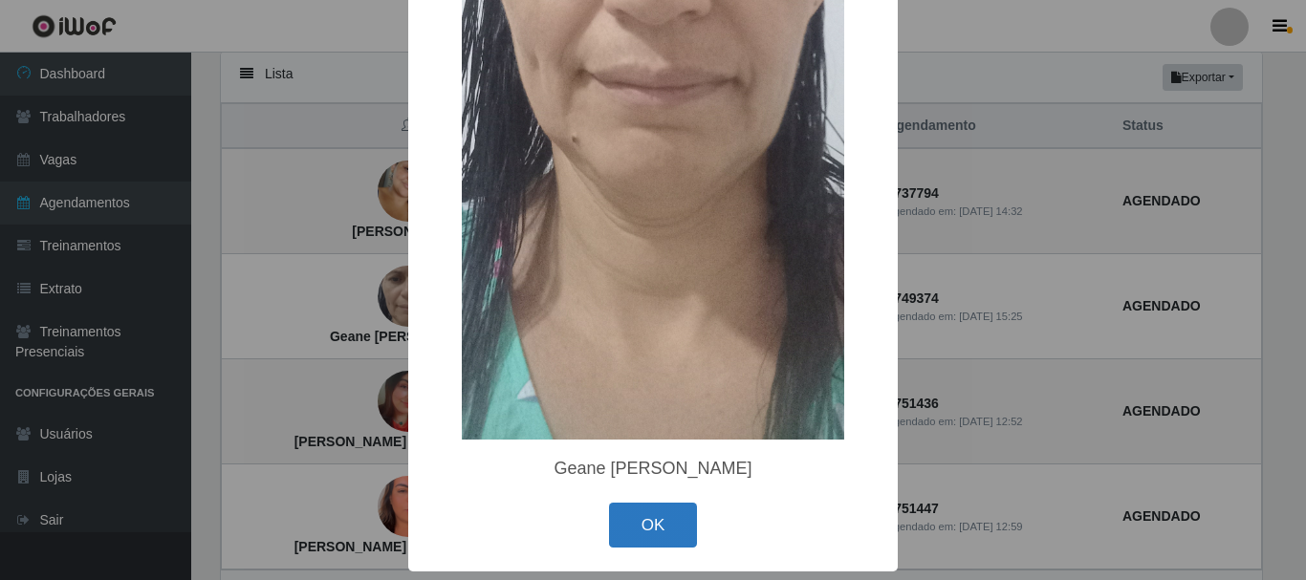
click at [665, 531] on button "OK" at bounding box center [653, 525] width 89 height 45
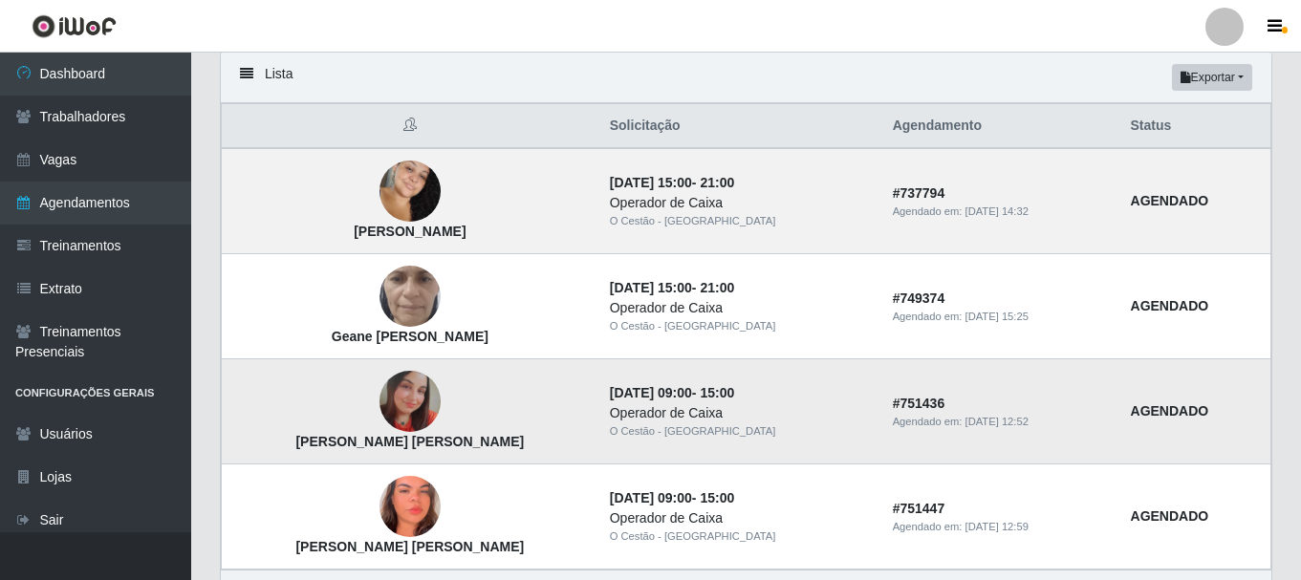
click at [397, 399] on img at bounding box center [410, 401] width 61 height 61
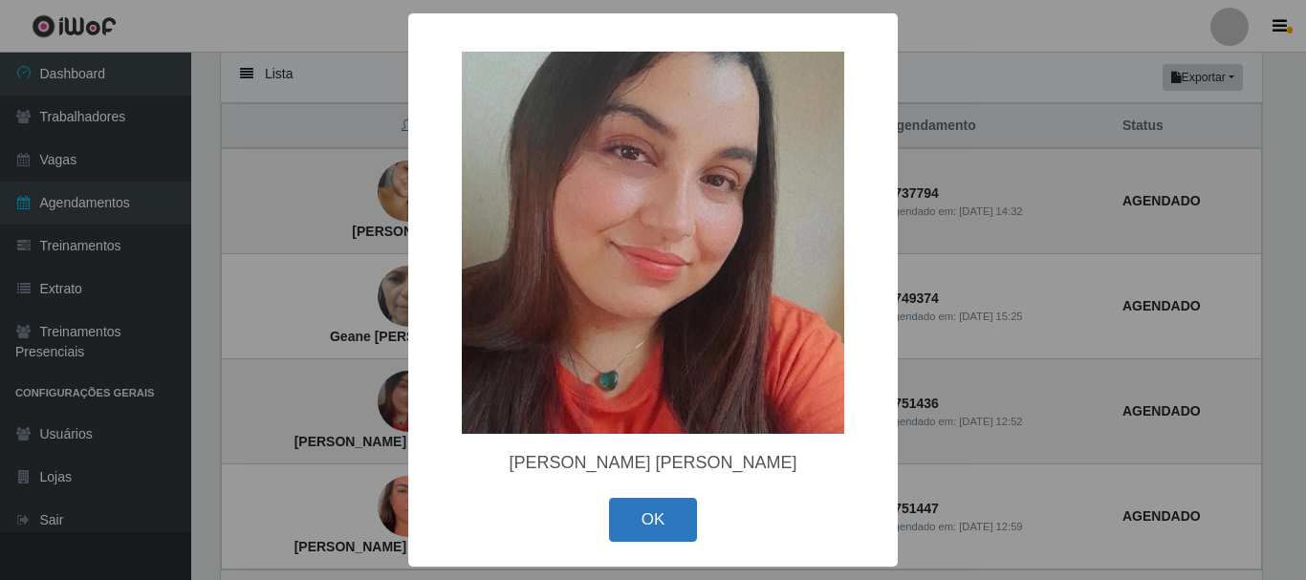
click at [662, 520] on button "OK" at bounding box center [653, 520] width 89 height 45
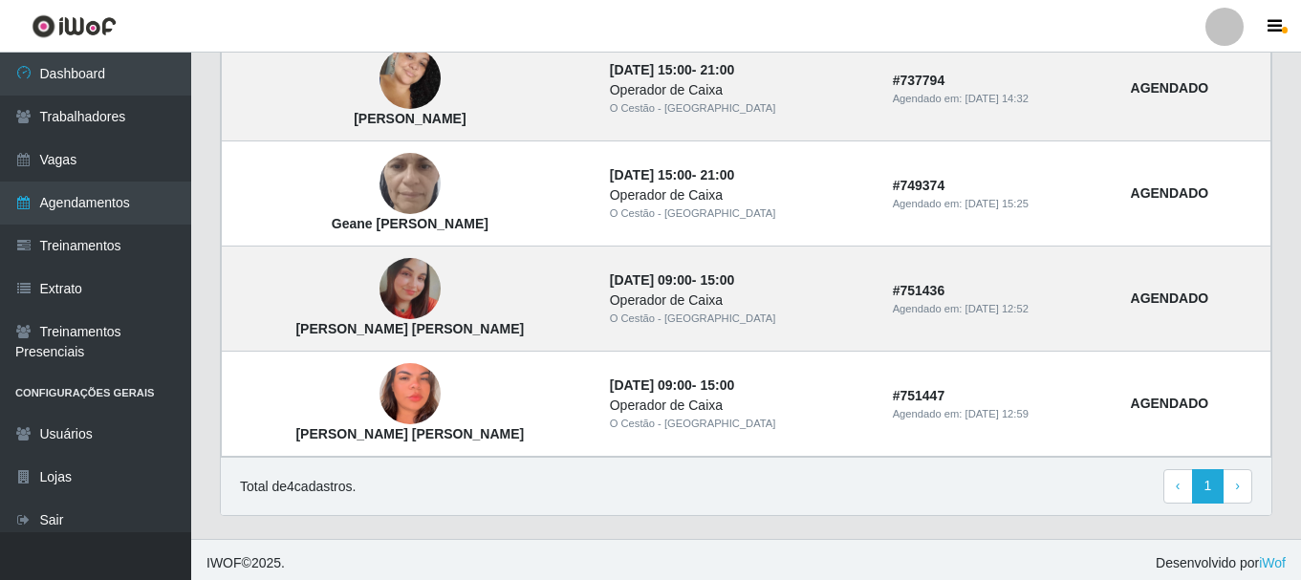
scroll to position [598, 0]
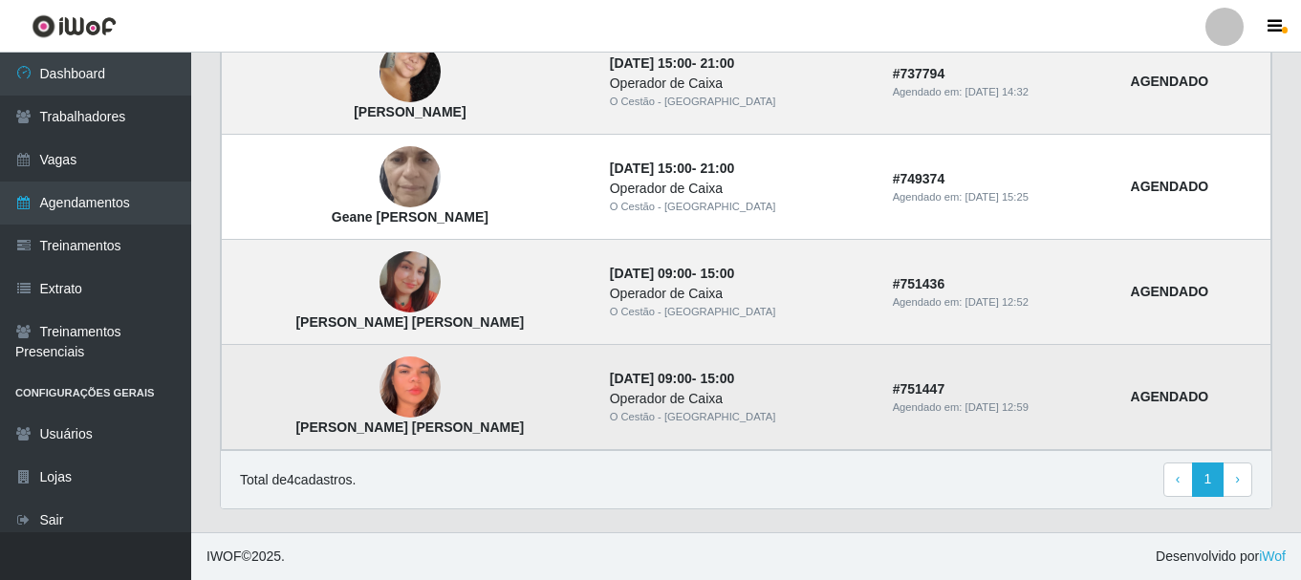
click at [380, 377] on img at bounding box center [410, 387] width 61 height 133
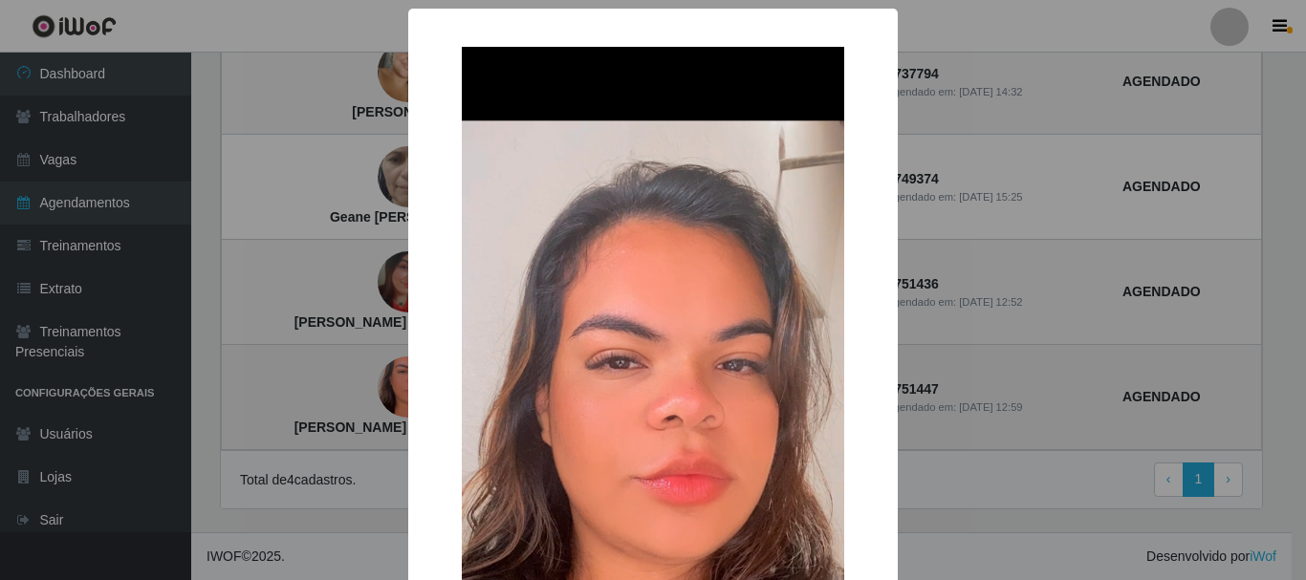
click at [369, 377] on div "× Renata Kelly da Silva Reis Maia OK Cancel" at bounding box center [653, 290] width 1306 height 580
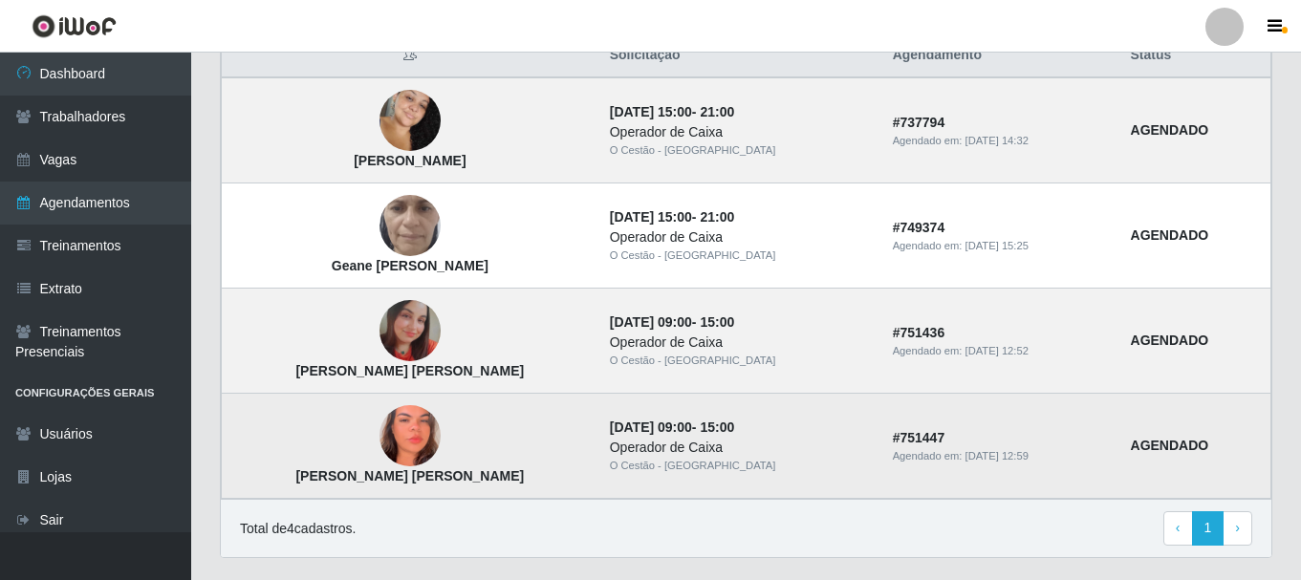
scroll to position [503, 0]
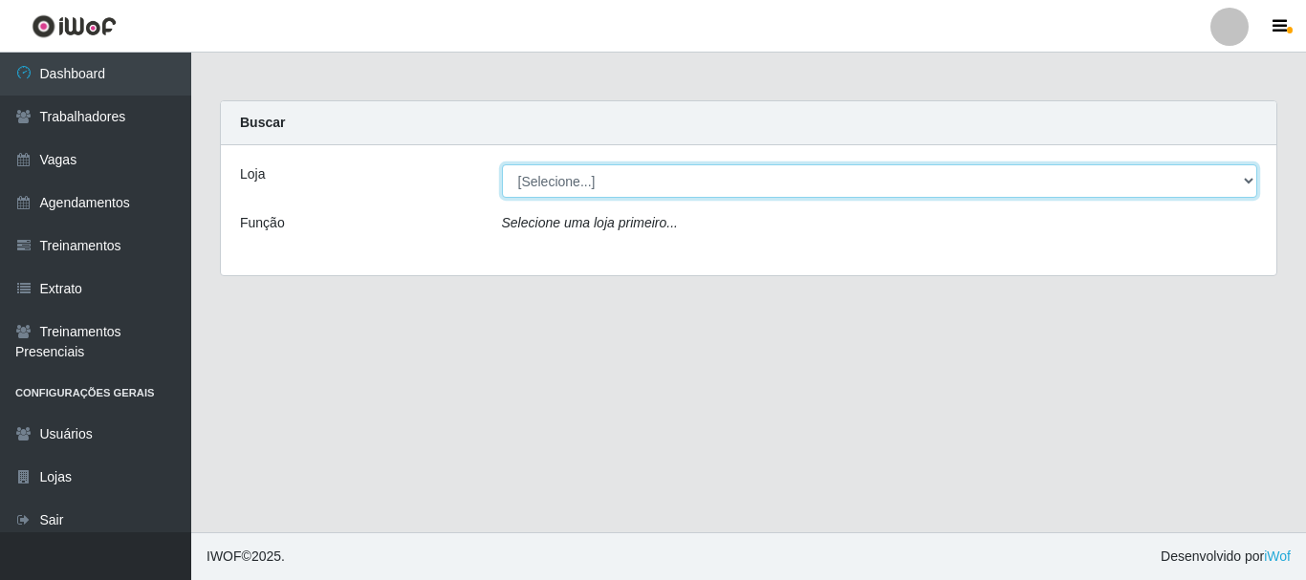
click at [568, 174] on select "[Selecione...] O Cestão - Bayeux" at bounding box center [880, 180] width 756 height 33
select select "238"
click at [502, 164] on select "[Selecione...] O Cestão - [GEOGRAPHIC_DATA]" at bounding box center [880, 180] width 756 height 33
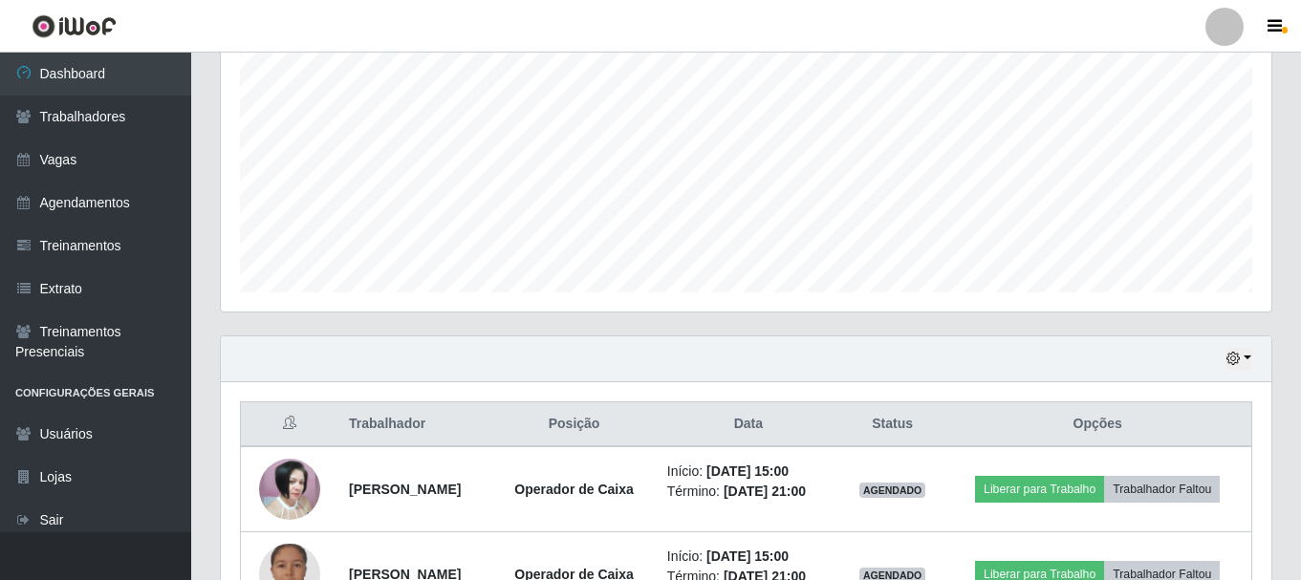
scroll to position [519, 0]
